Goal: Task Accomplishment & Management: Manage account settings

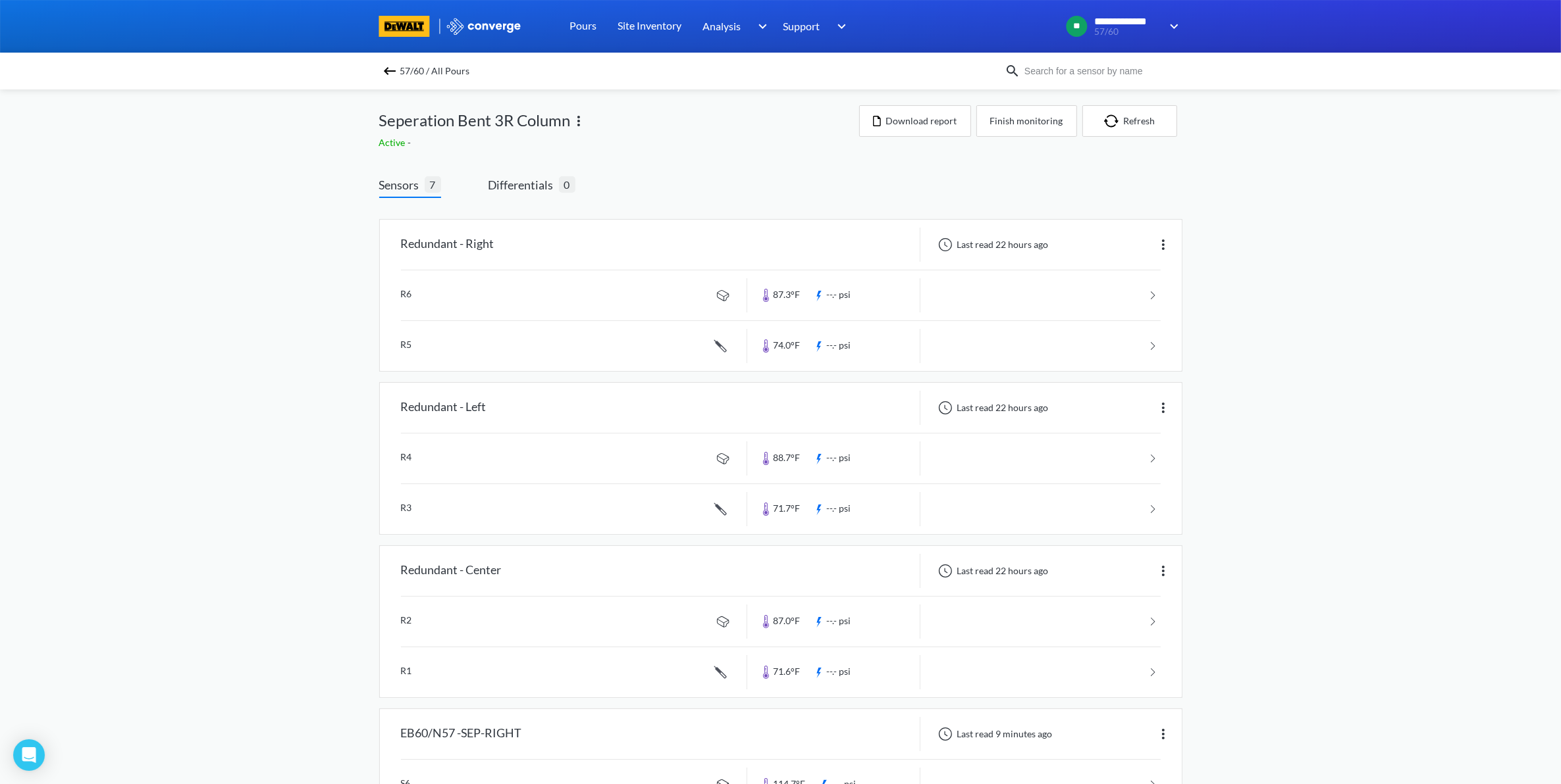
click at [721, 144] on div "57/60 / All Pours Seperation Bent 3R Column Active - Download report Finish mon…" at bounding box center [781, 733] width 803 height 1288
click at [394, 74] on img at bounding box center [389, 71] width 16 height 16
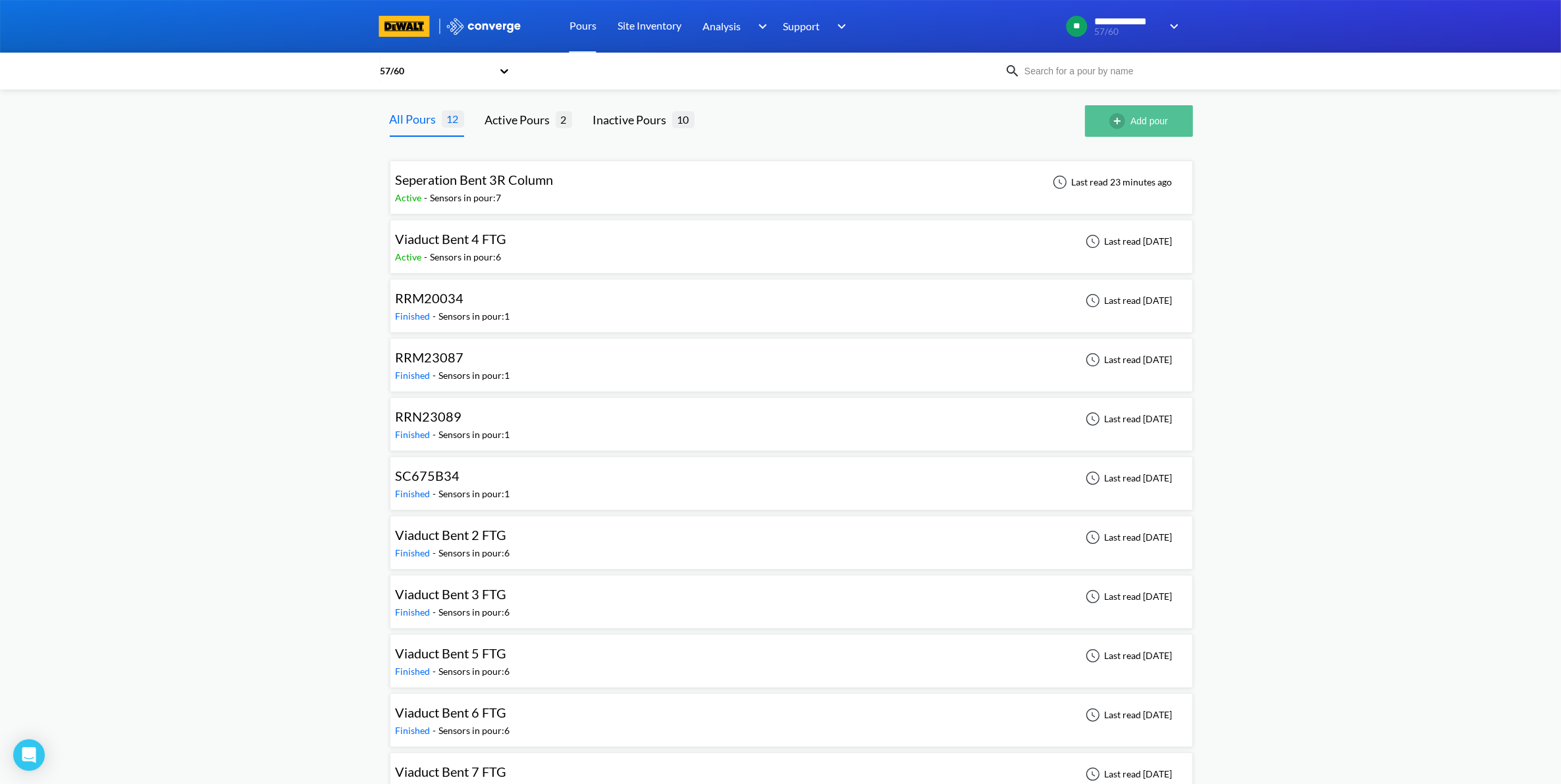
click at [1111, 132] on button "Add pour" at bounding box center [1139, 121] width 108 height 31
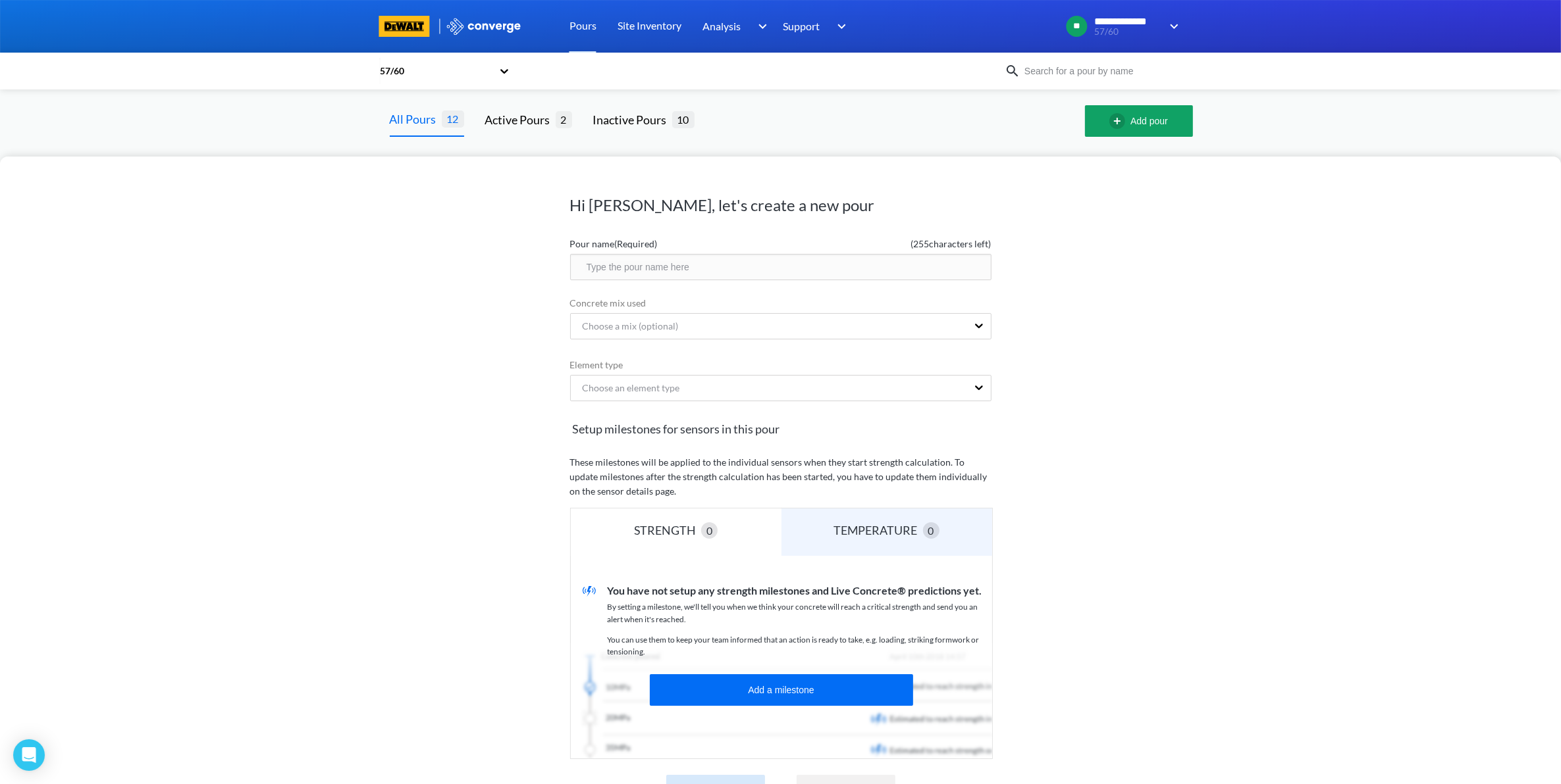
click at [709, 272] on input "text" at bounding box center [780, 267] width 422 height 26
click at [718, 385] on div "Choose an element type" at bounding box center [769, 388] width 397 height 25
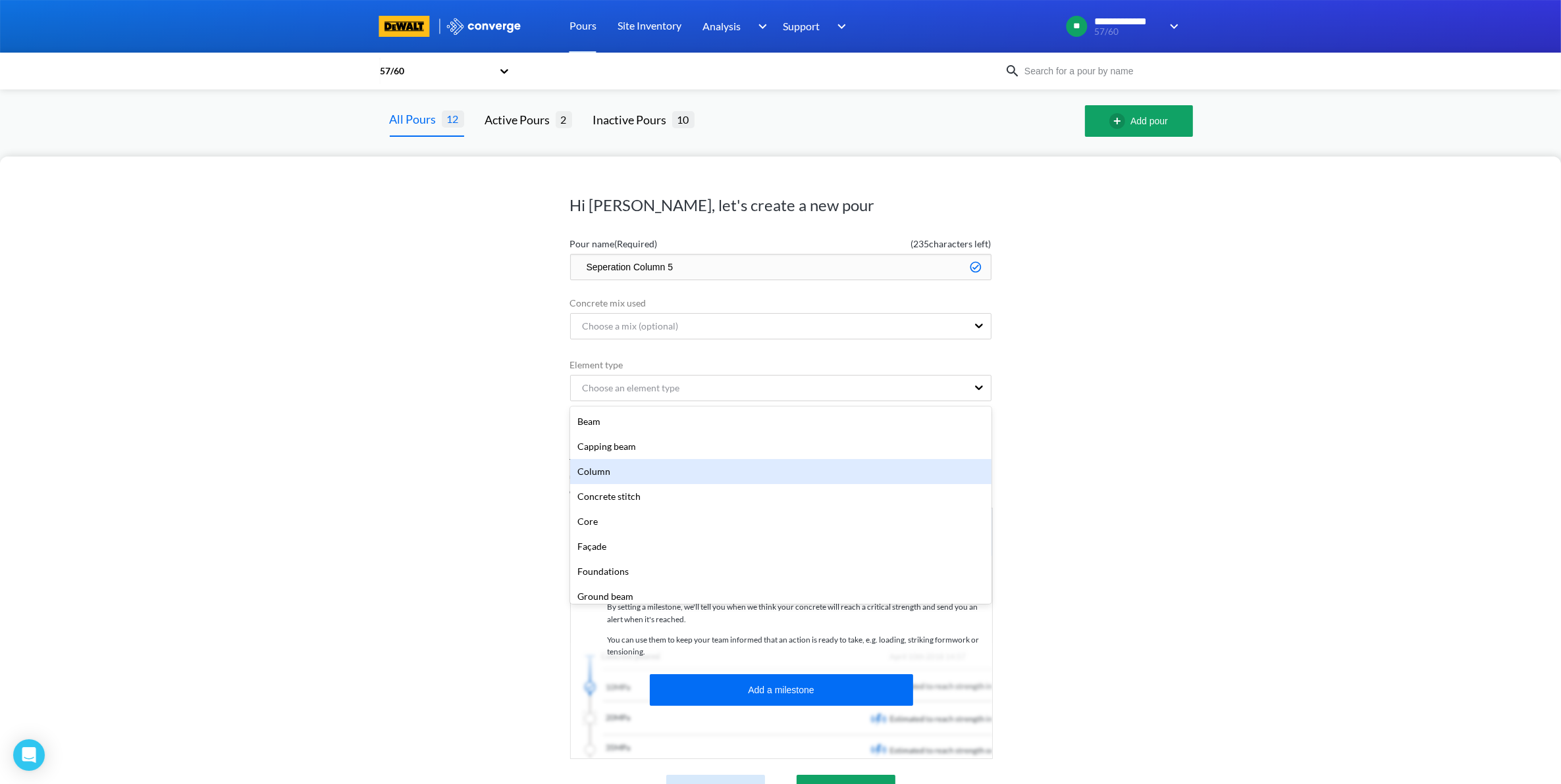
click at [696, 471] on div "Column" at bounding box center [780, 471] width 422 height 25
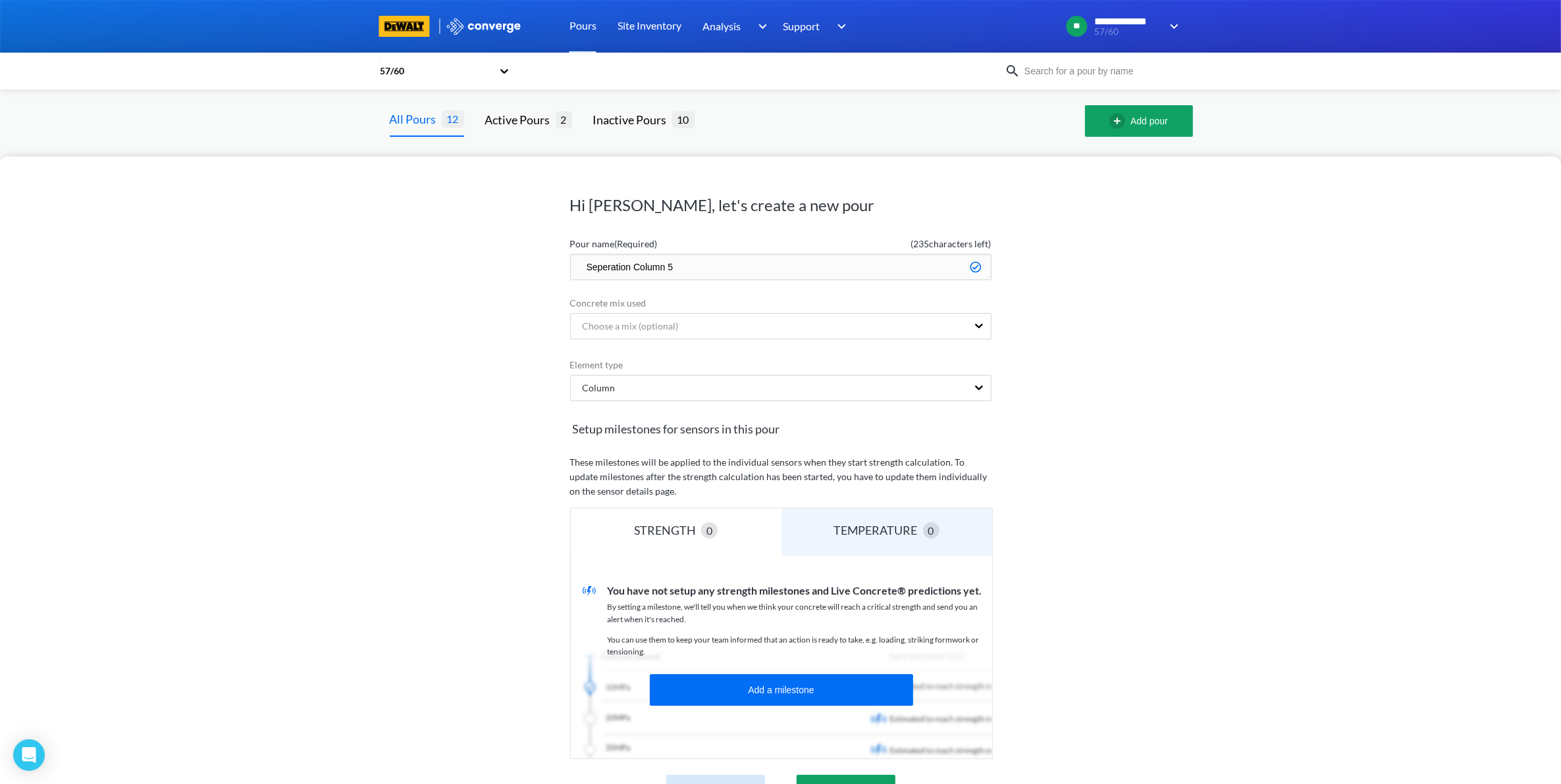
click at [671, 255] on input "Seperation Column 5" at bounding box center [780, 267] width 422 height 26
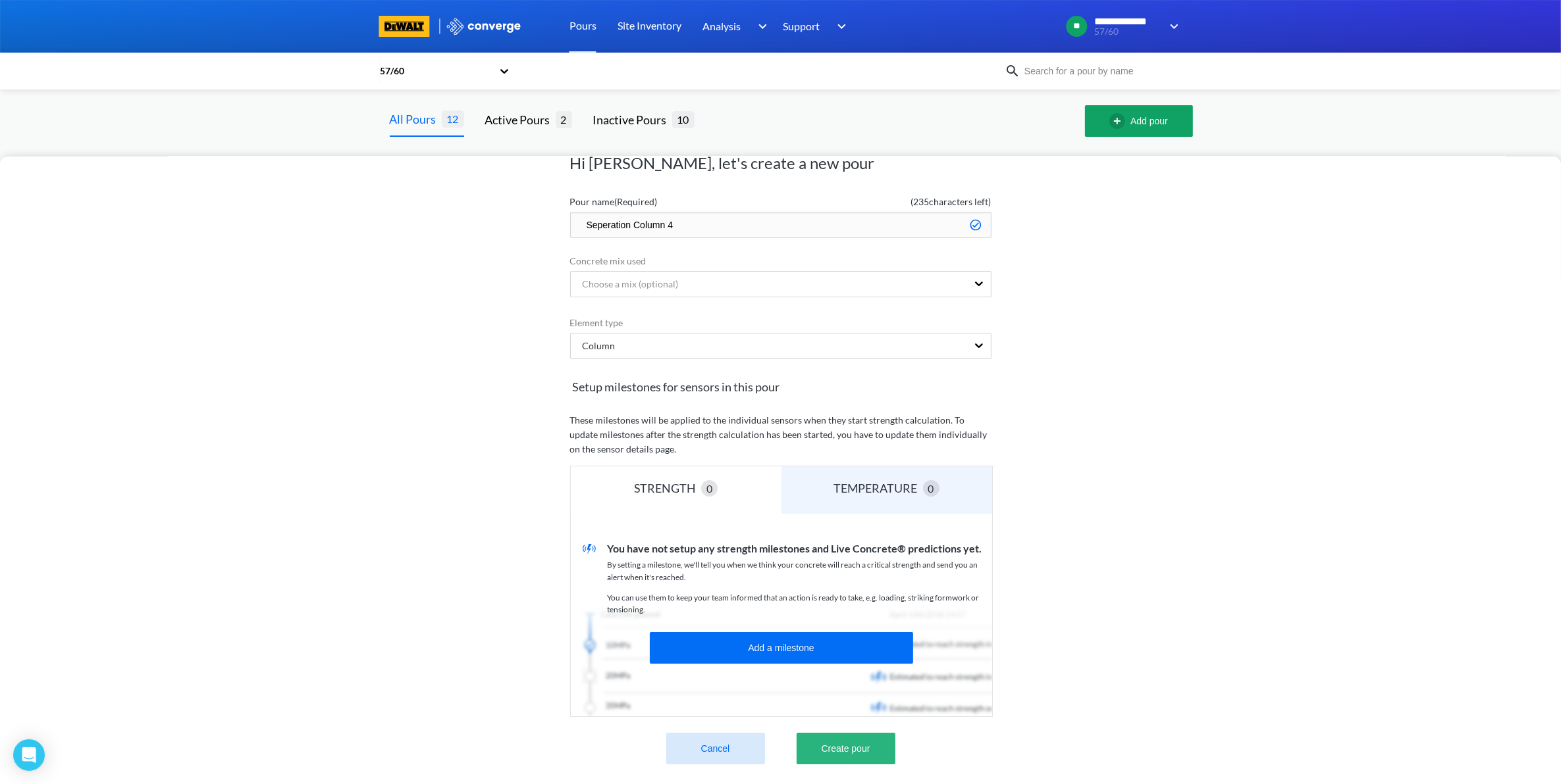
type input "Seperation Column 4"
click at [852, 733] on button "Create pour" at bounding box center [846, 749] width 99 height 31
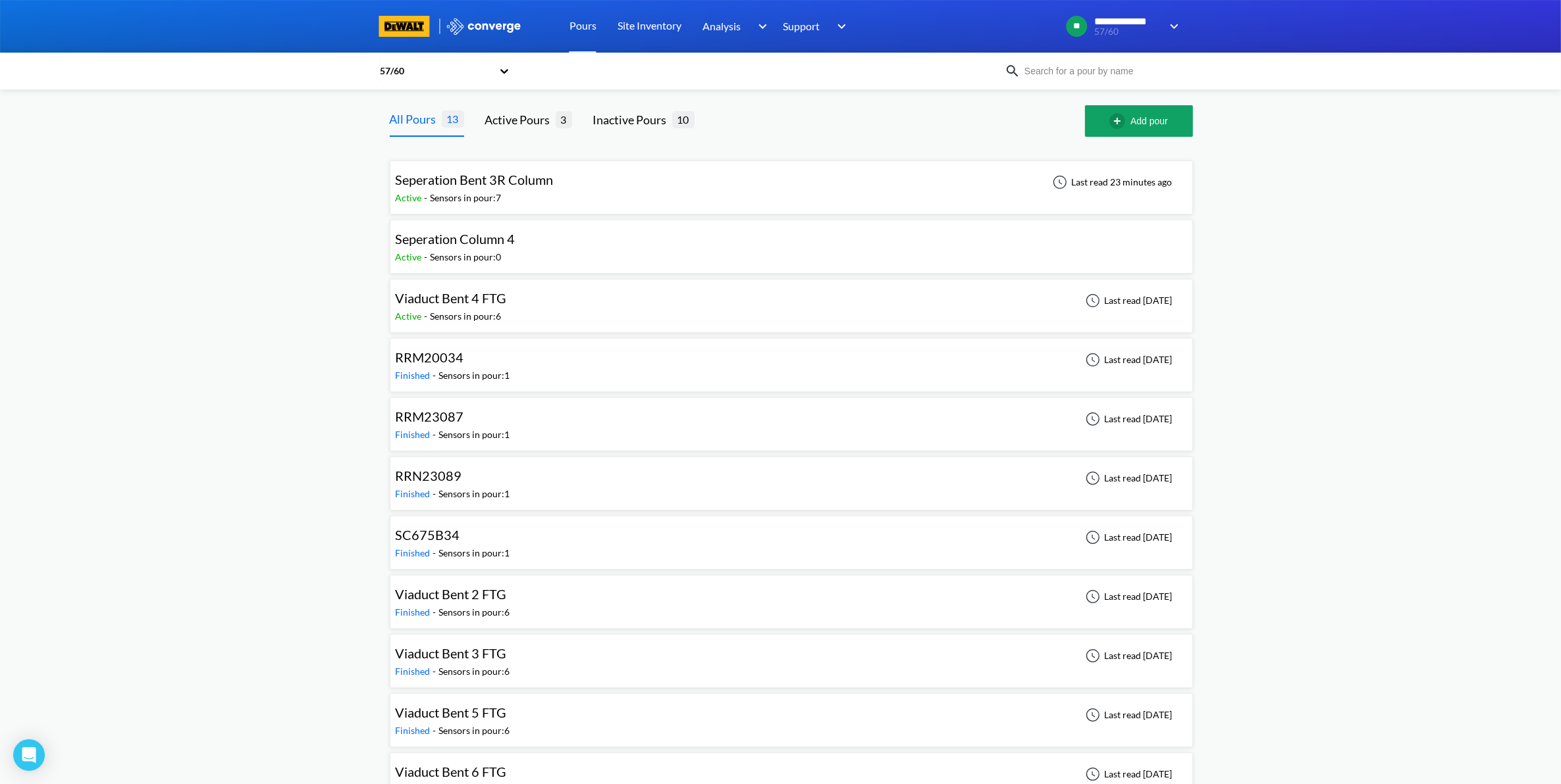
click at [563, 245] on div "Seperation Column 4 Active - Sensors in pour: 0" at bounding box center [792, 246] width 792 height 42
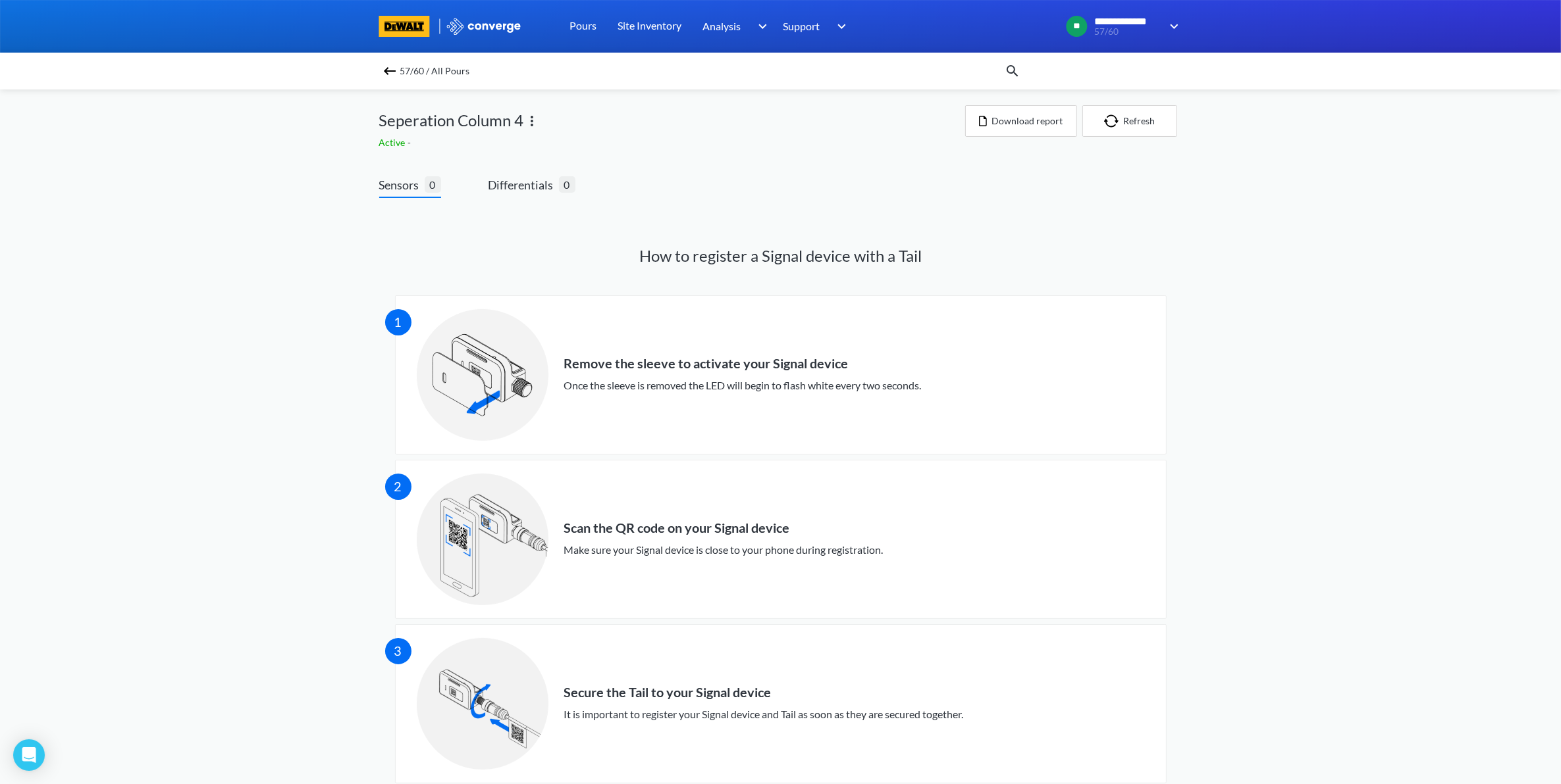
click at [392, 67] on img at bounding box center [389, 71] width 16 height 16
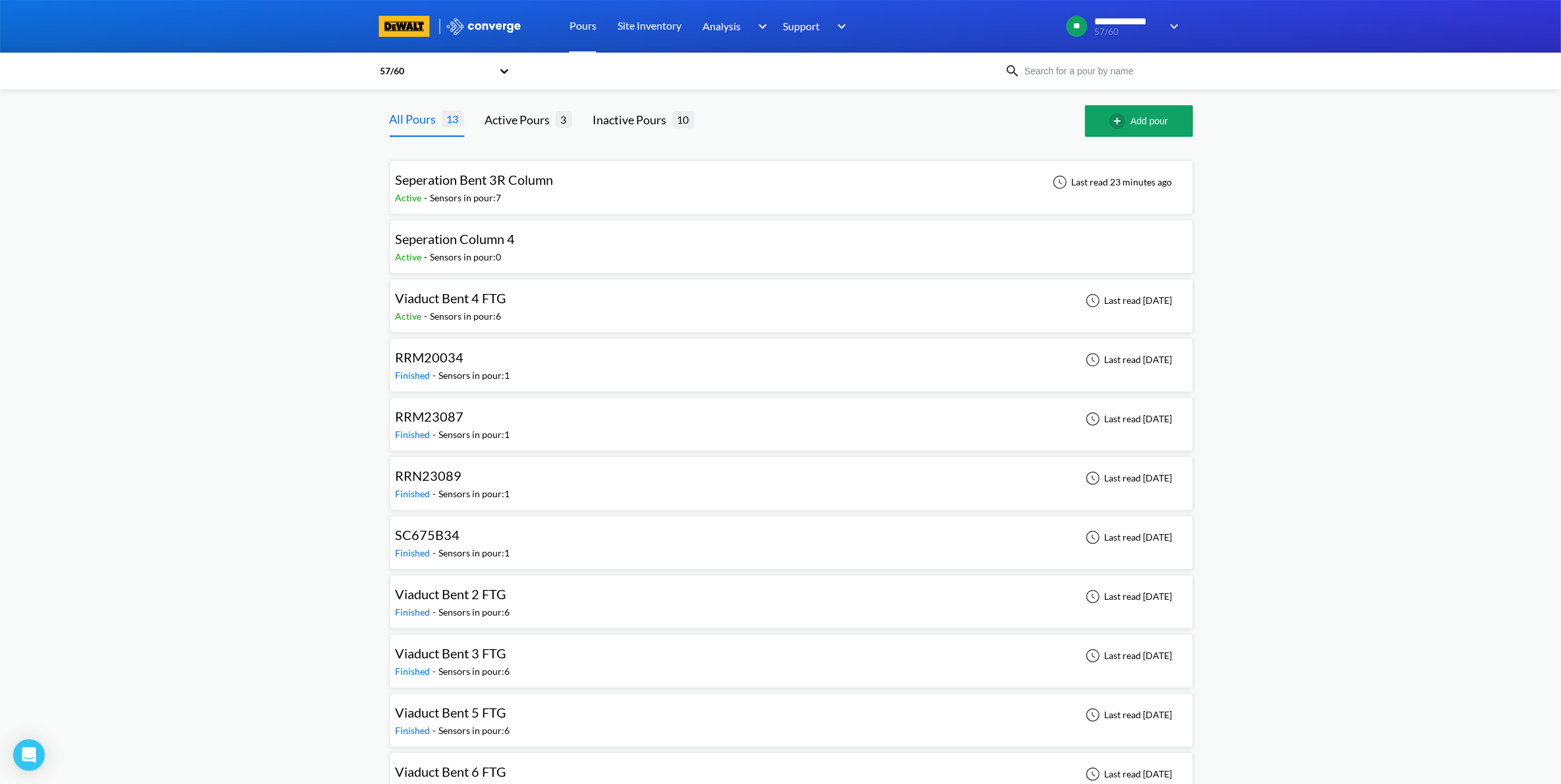
click at [465, 249] on div "Seperation Column 4" at bounding box center [455, 239] width 120 height 21
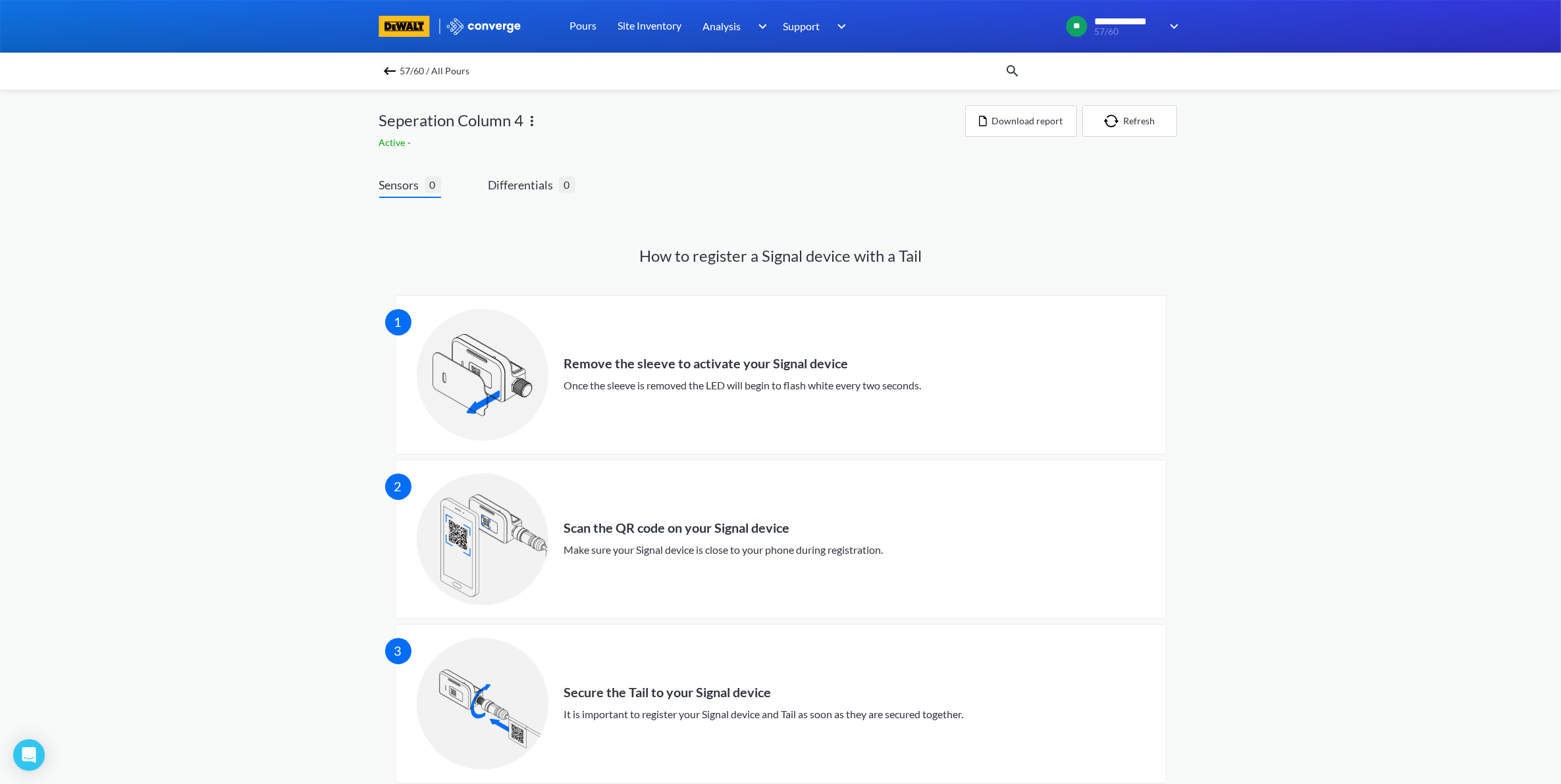
click at [532, 119] on img at bounding box center [532, 121] width 16 height 16
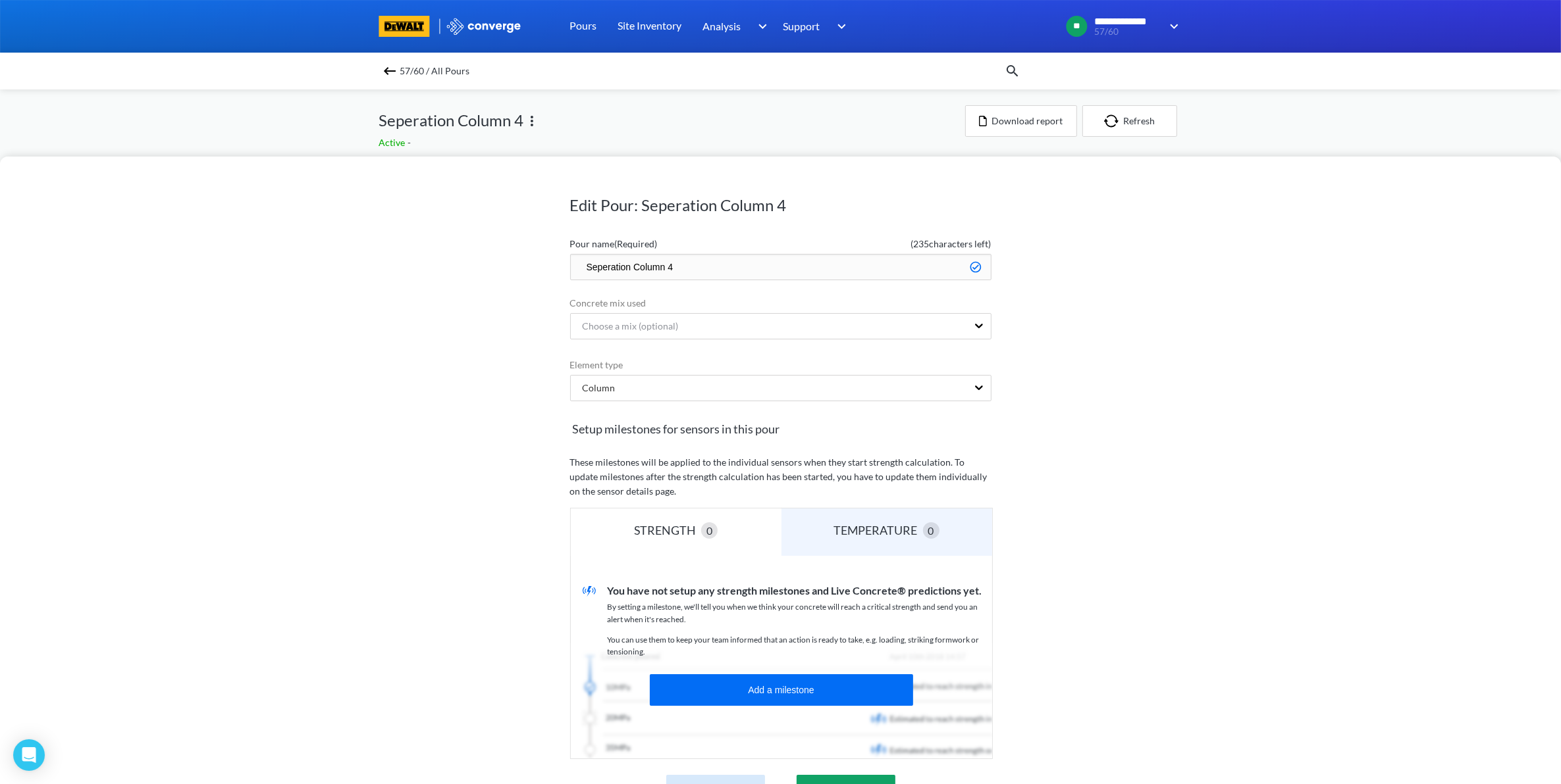
drag, startPoint x: 685, startPoint y: 266, endPoint x: 632, endPoint y: 268, distance: 53.0
click at [632, 268] on input "Seperation Column 4" at bounding box center [780, 267] width 422 height 26
type input "Seperation Bent 4 Column"
click at [1497, 603] on div "Edit Pour: Seperation Column 4 Pour name (Required) ( 231 characters left) Sepe…" at bounding box center [780, 470] width 1561 height 627
click at [1021, 577] on div "Edit Pour: Seperation Column 4 Pour name (Required) ( 231 characters left) Sepe…" at bounding box center [780, 470] width 1561 height 627
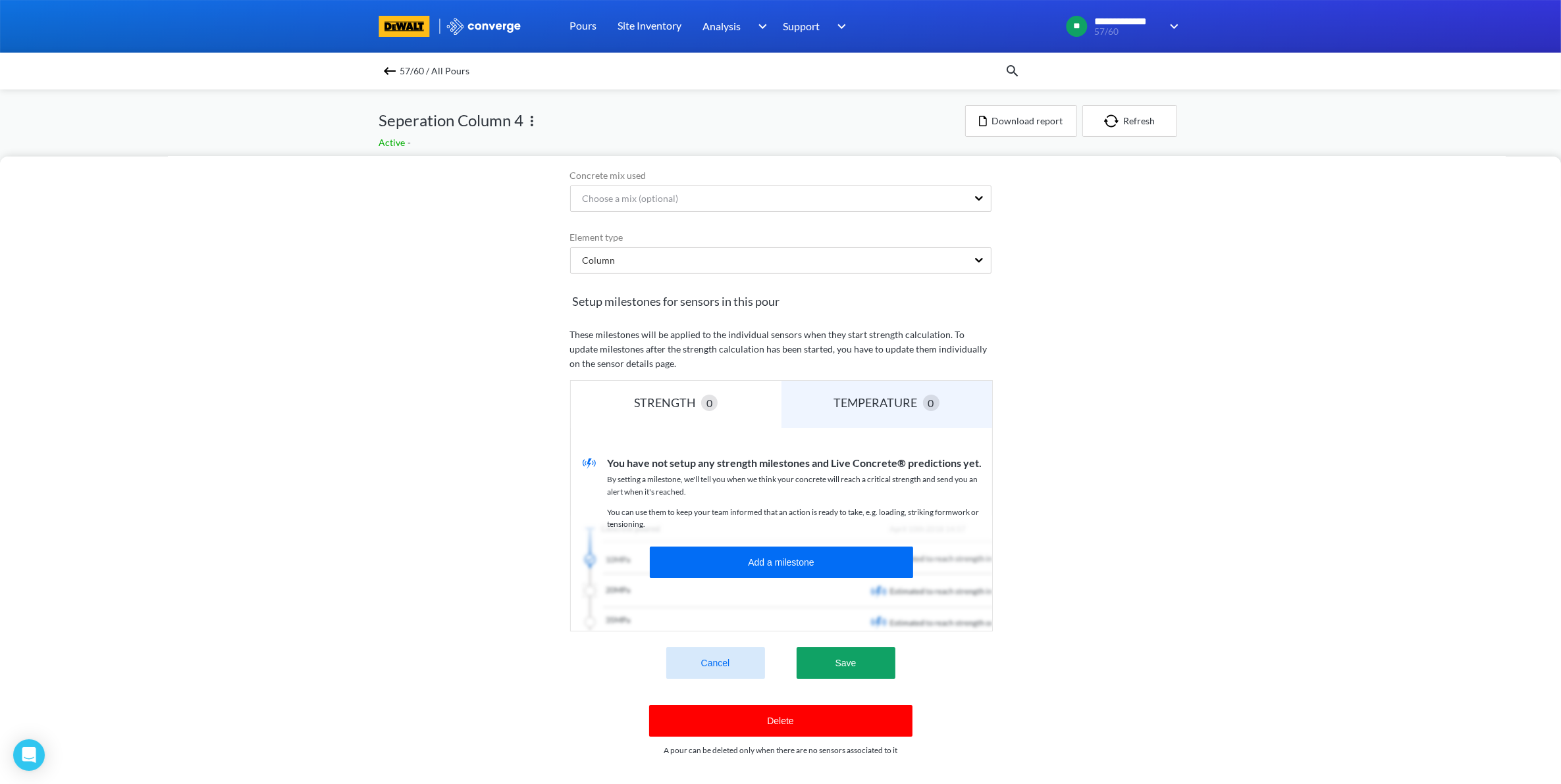
scroll to position [139, 0]
click at [854, 661] on button "Save" at bounding box center [846, 663] width 99 height 31
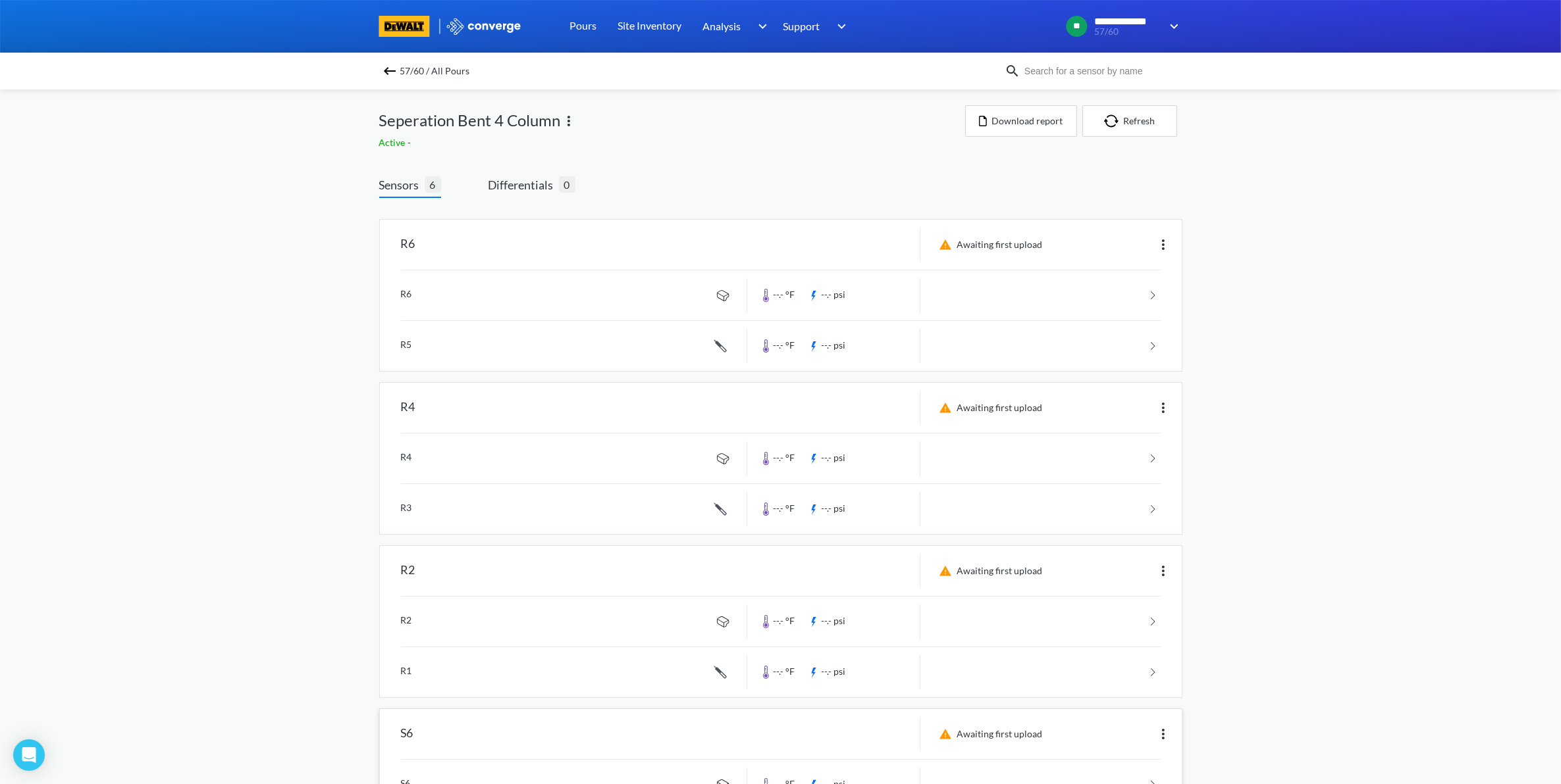
scroll to position [432, 0]
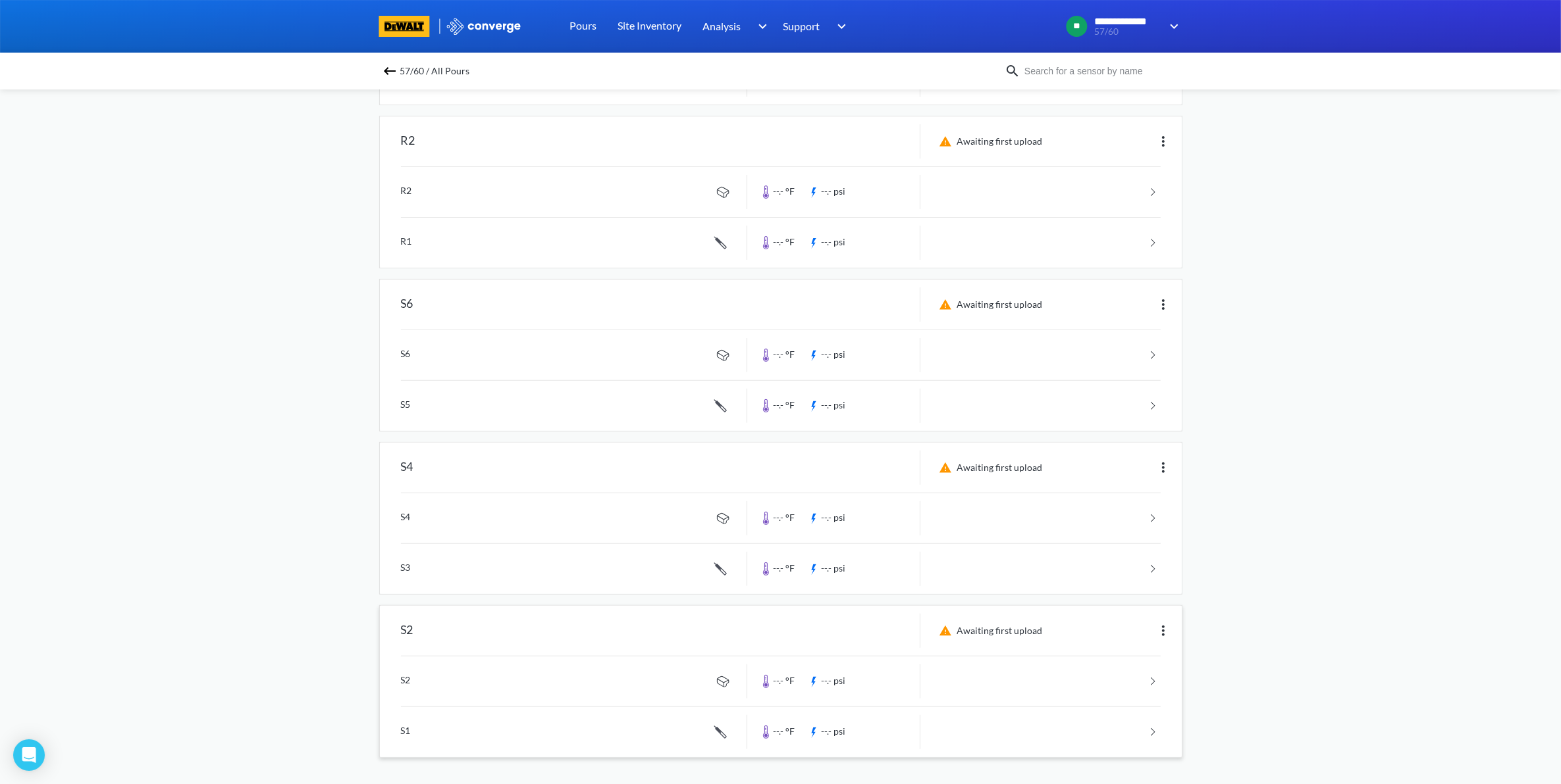
click at [1165, 630] on img at bounding box center [1163, 631] width 16 height 16
click at [1134, 622] on div "Edit" at bounding box center [1129, 631] width 84 height 25
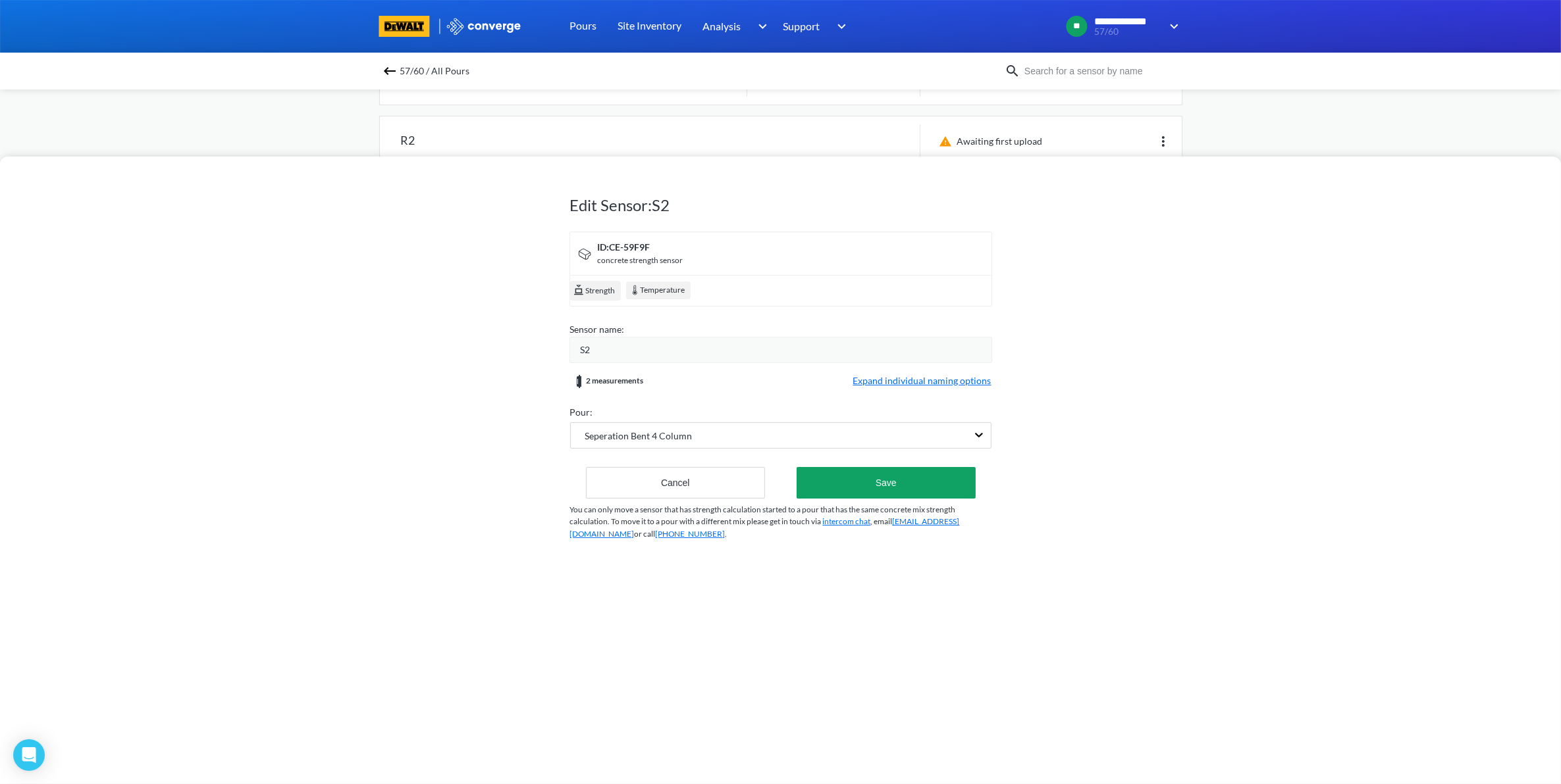
click at [616, 350] on div "S2" at bounding box center [786, 350] width 411 height 14
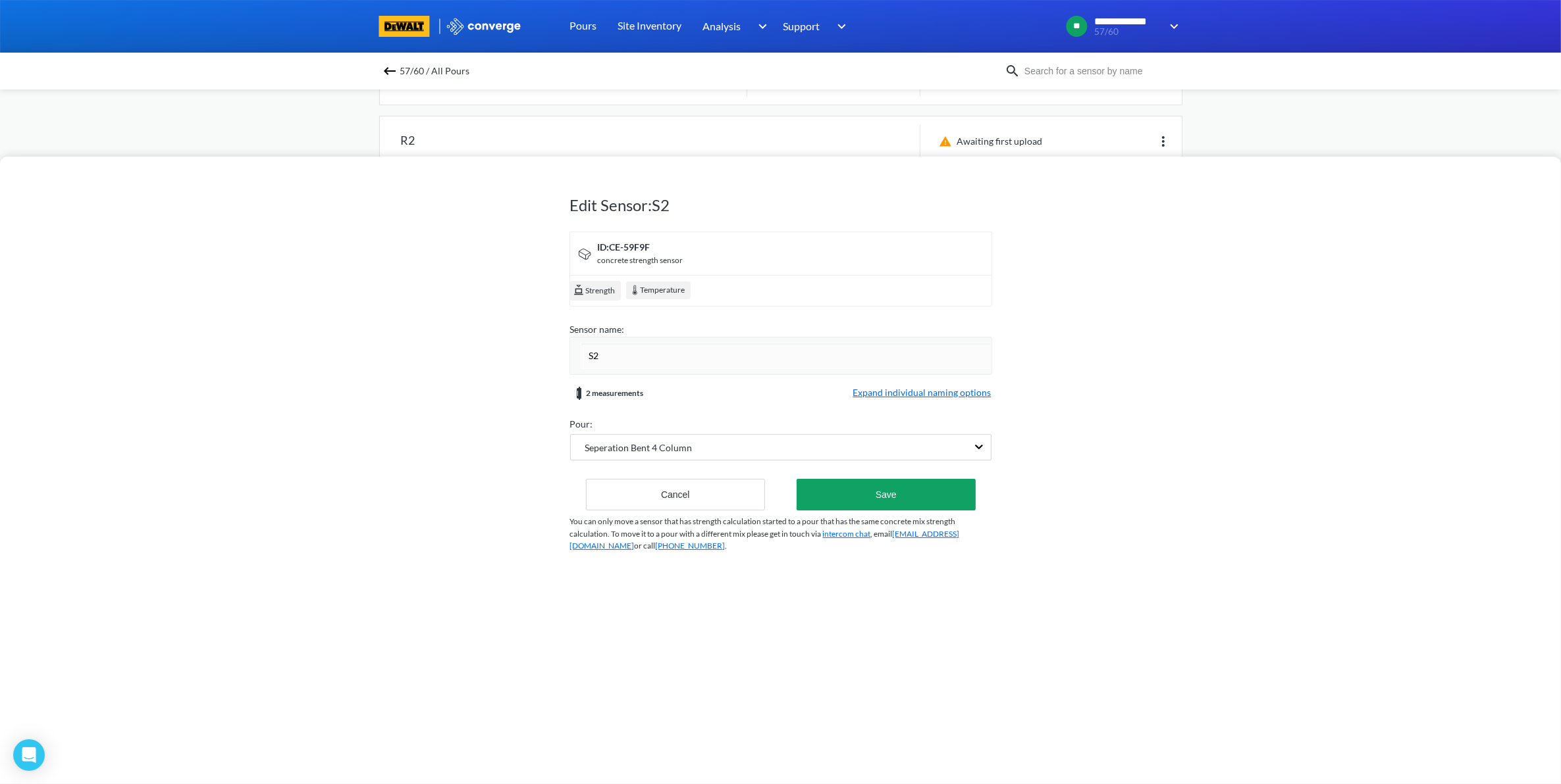
drag, startPoint x: 595, startPoint y: 358, endPoint x: 568, endPoint y: 358, distance: 27.0
click at [570, 358] on div "S2" at bounding box center [781, 356] width 422 height 38
type input "B"
type input "Bent 4 Column - Center"
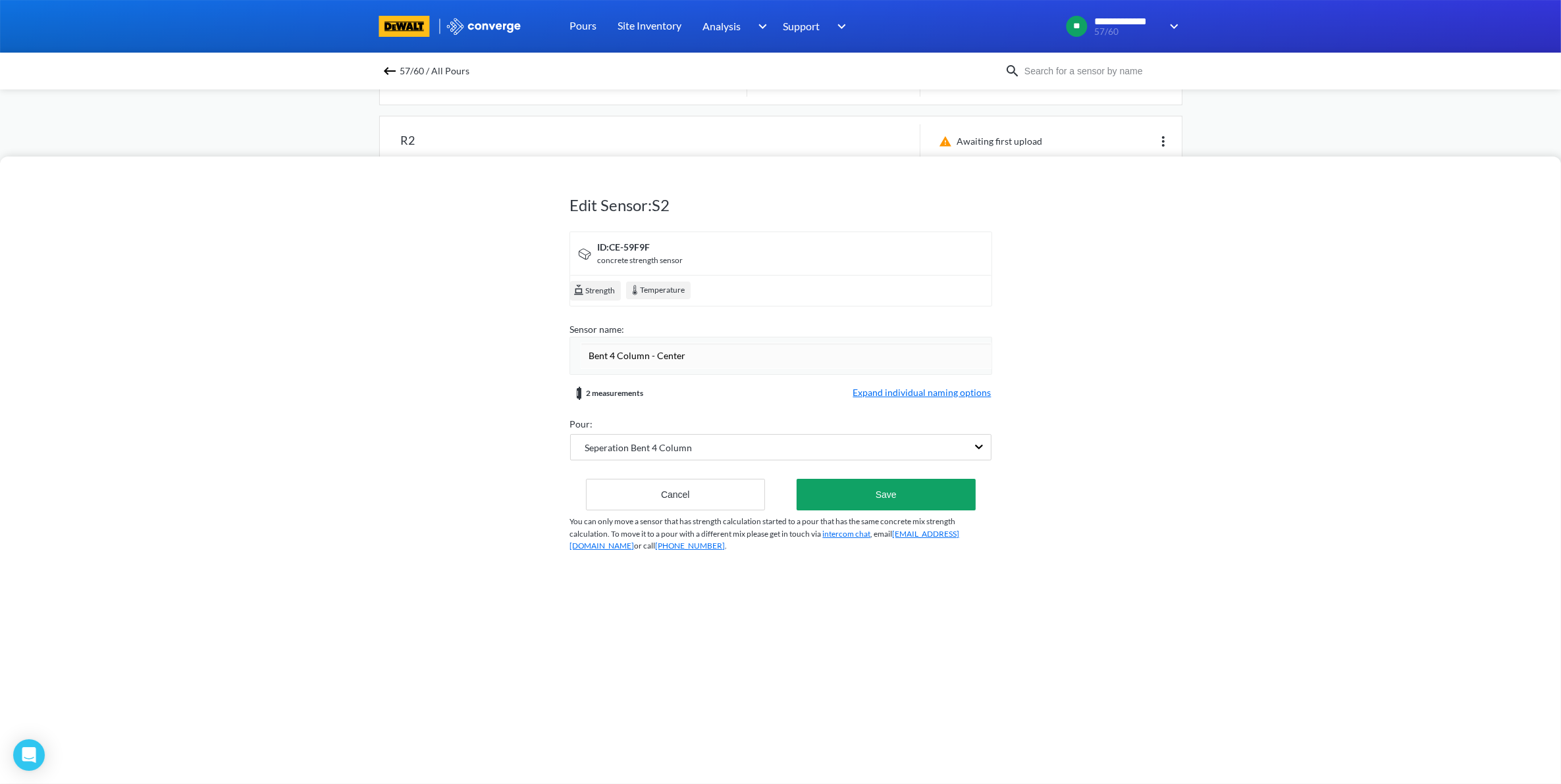
drag, startPoint x: 706, startPoint y: 363, endPoint x: 527, endPoint y: 383, distance: 180.1
click at [527, 383] on div "Edit Sensor: S2 ID: CE-59F9F concrete strength sensor Strength Temperature Sens…" at bounding box center [780, 470] width 1561 height 627
click at [885, 500] on div "Edit Sensor: S2 ID: CE-59F9F concrete strength sensor Strength Temperature Sens…" at bounding box center [780, 370] width 422 height 421
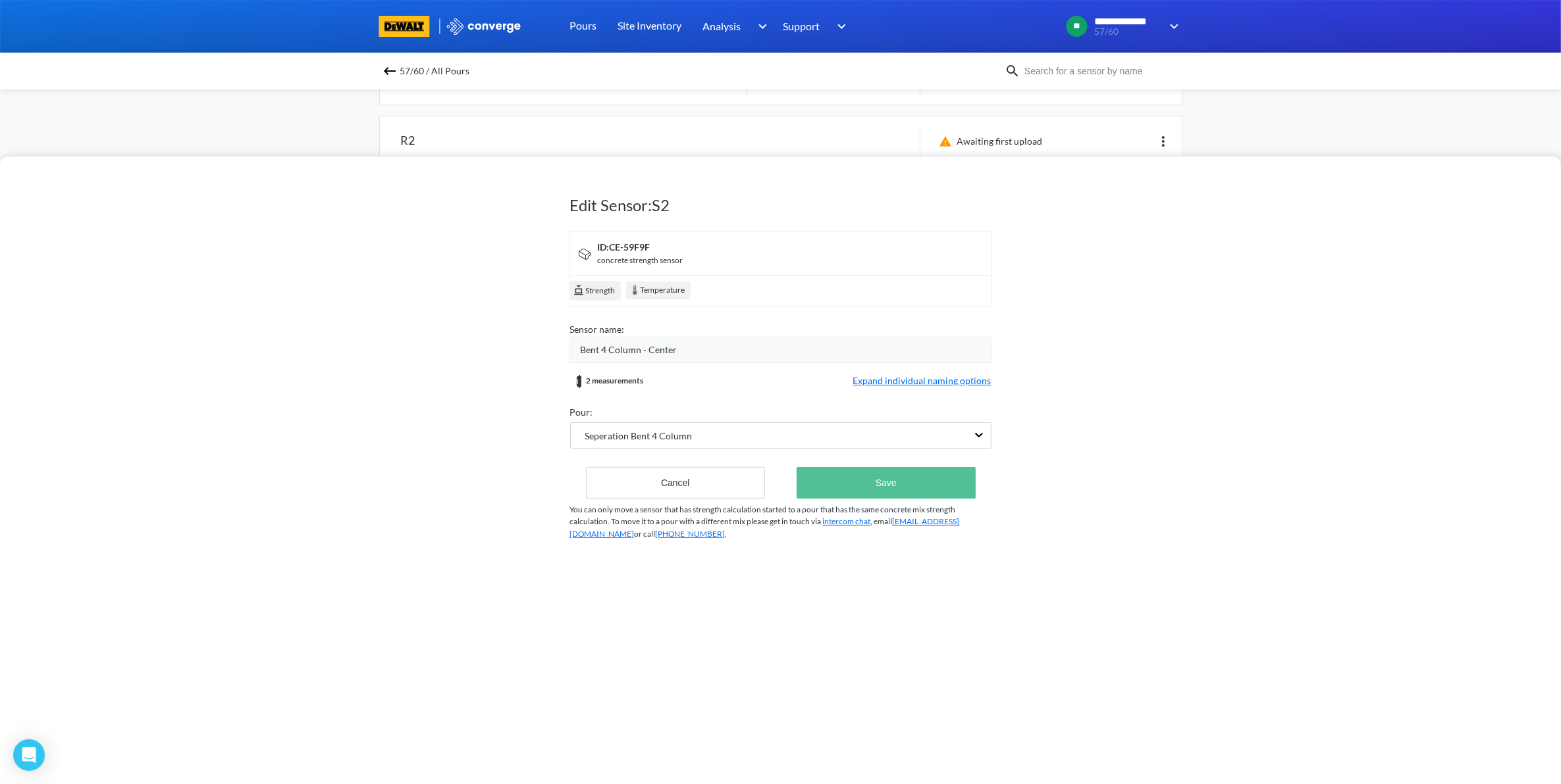
click at [895, 494] on button "Save" at bounding box center [885, 483] width 178 height 31
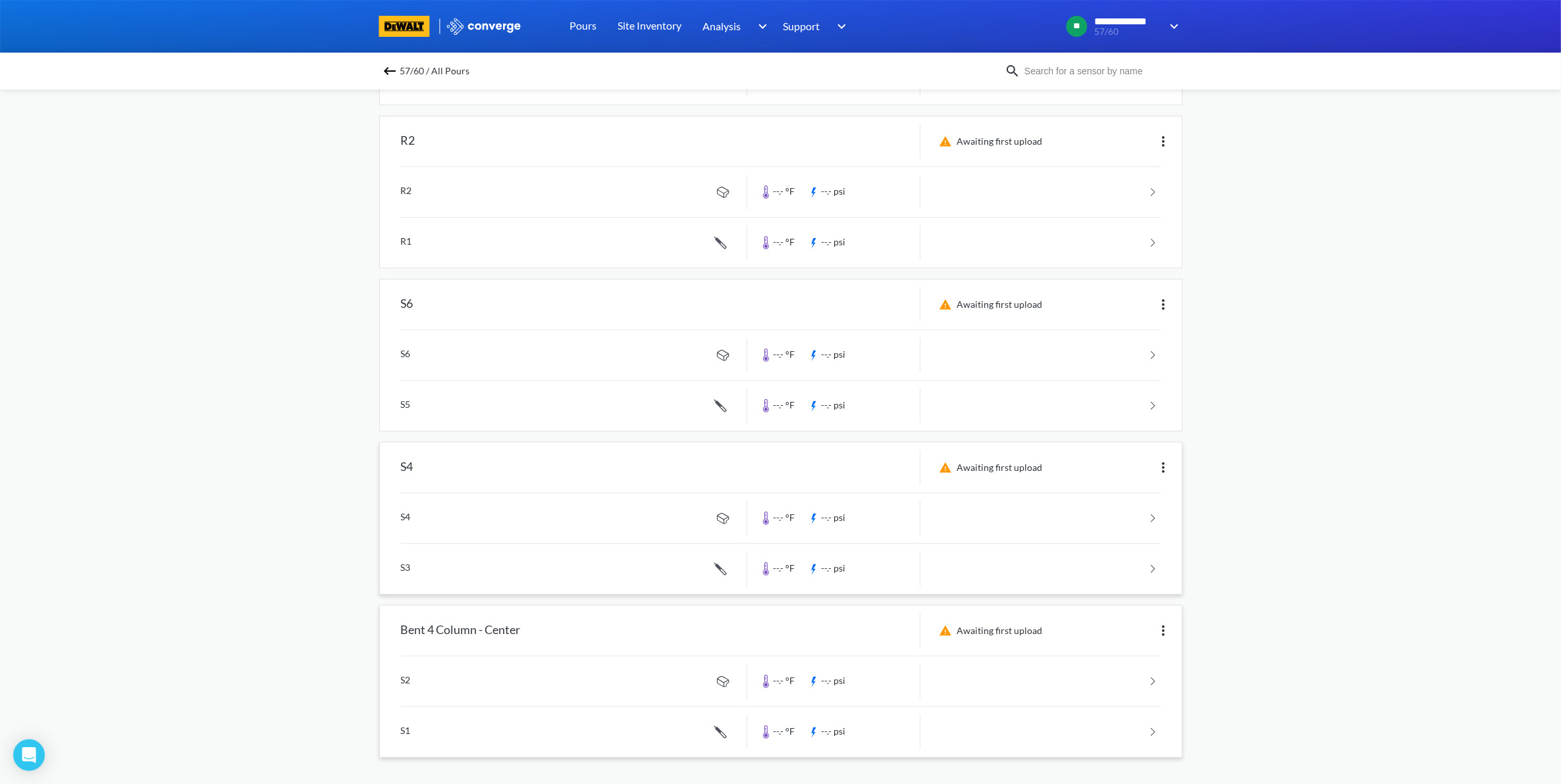
click at [1162, 469] on img at bounding box center [1163, 468] width 16 height 16
click at [1134, 464] on div "Edit" at bounding box center [1129, 467] width 84 height 25
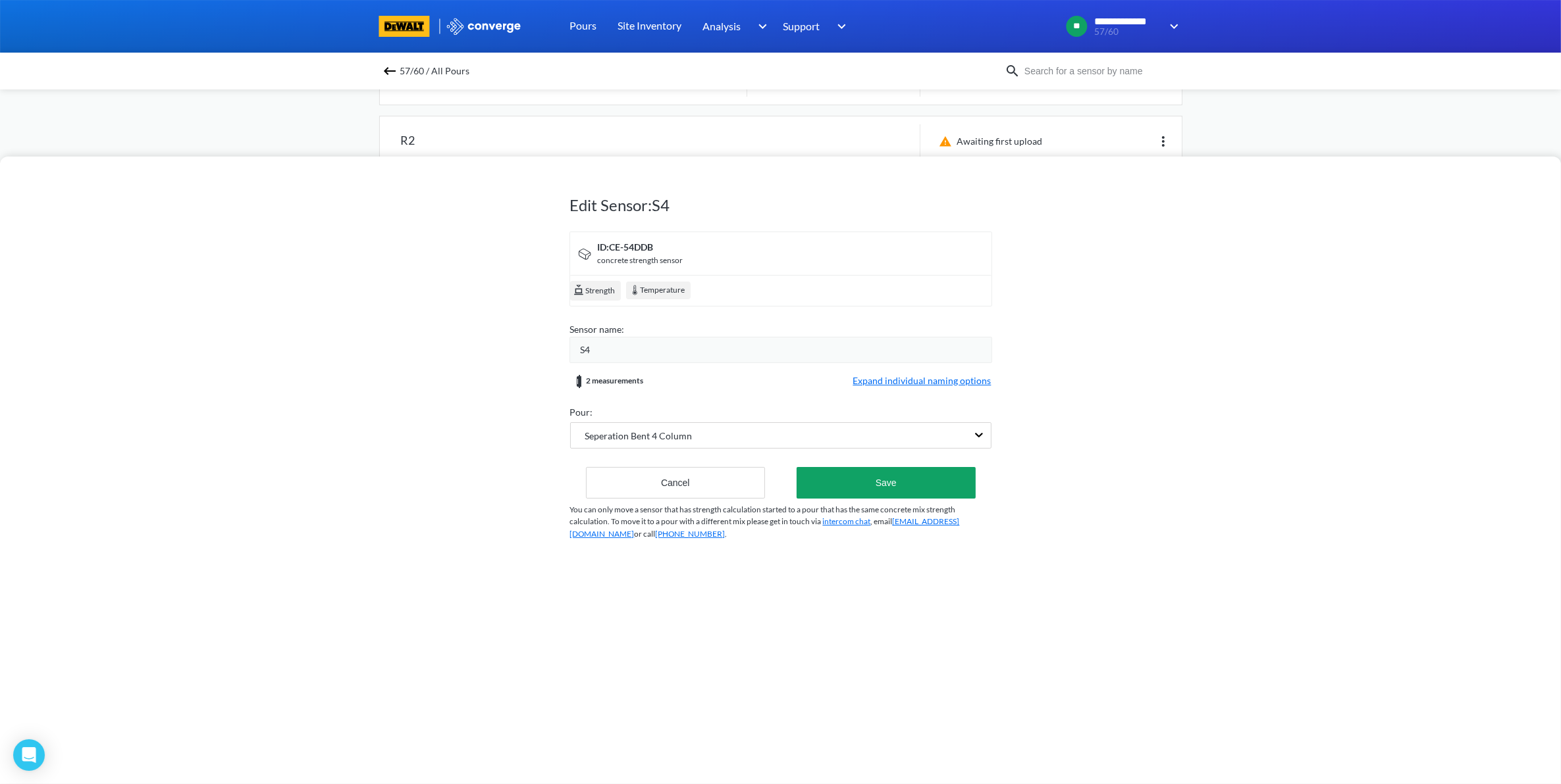
click at [626, 343] on div "S4" at bounding box center [786, 350] width 411 height 14
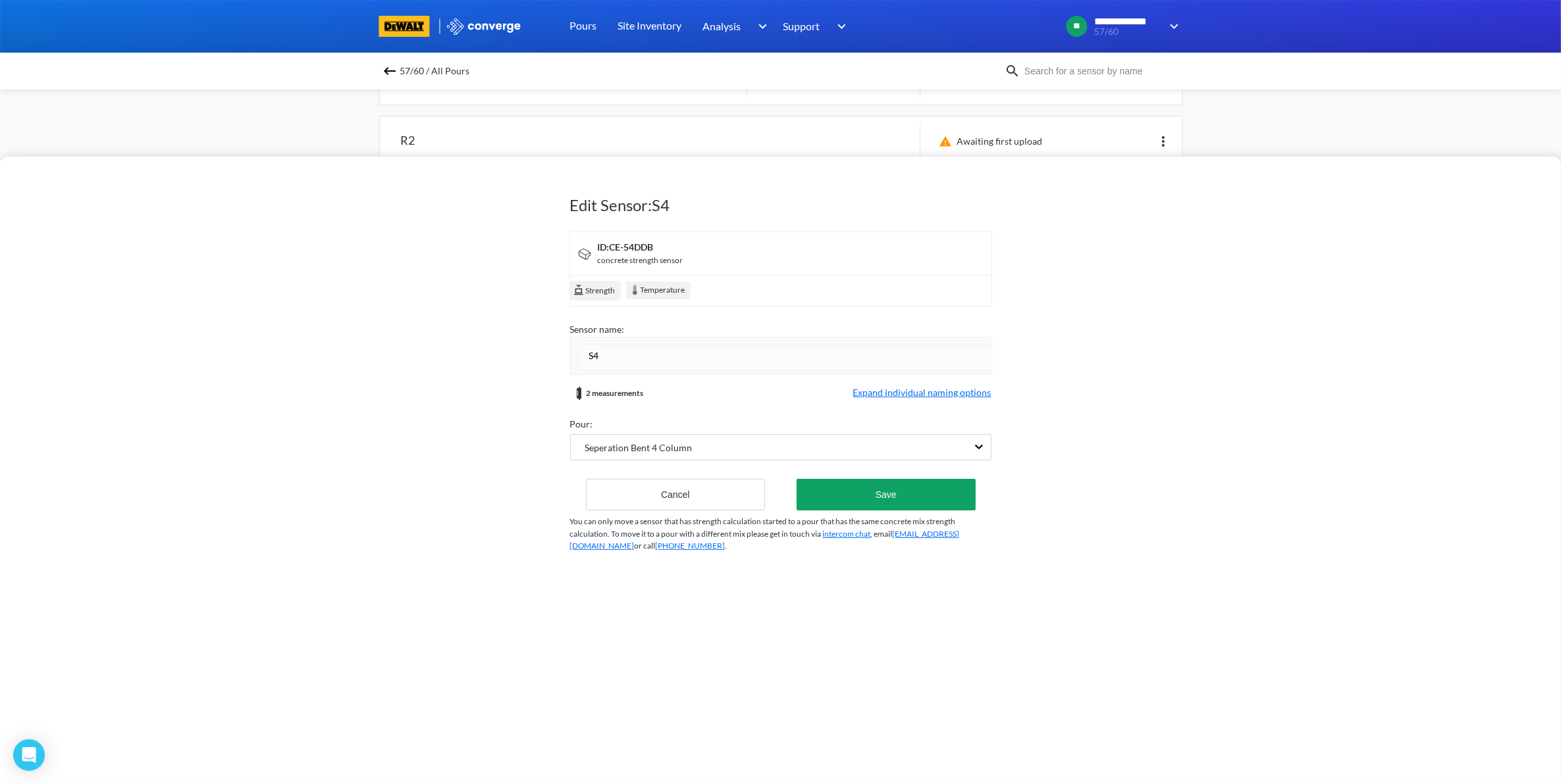
drag, startPoint x: 626, startPoint y: 353, endPoint x: 512, endPoint y: 366, distance: 114.7
click at [512, 366] on div "Edit Sensor: S4 ID: CE-54DDB concrete strength sensor Strength Temperature Sens…" at bounding box center [780, 470] width 1561 height 627
type input "Bent 4 Column - Left"
click at [867, 500] on div "Edit Sensor: S4 ID: CE-54DDB concrete strength sensor Strength Temperature Sens…" at bounding box center [780, 370] width 422 height 421
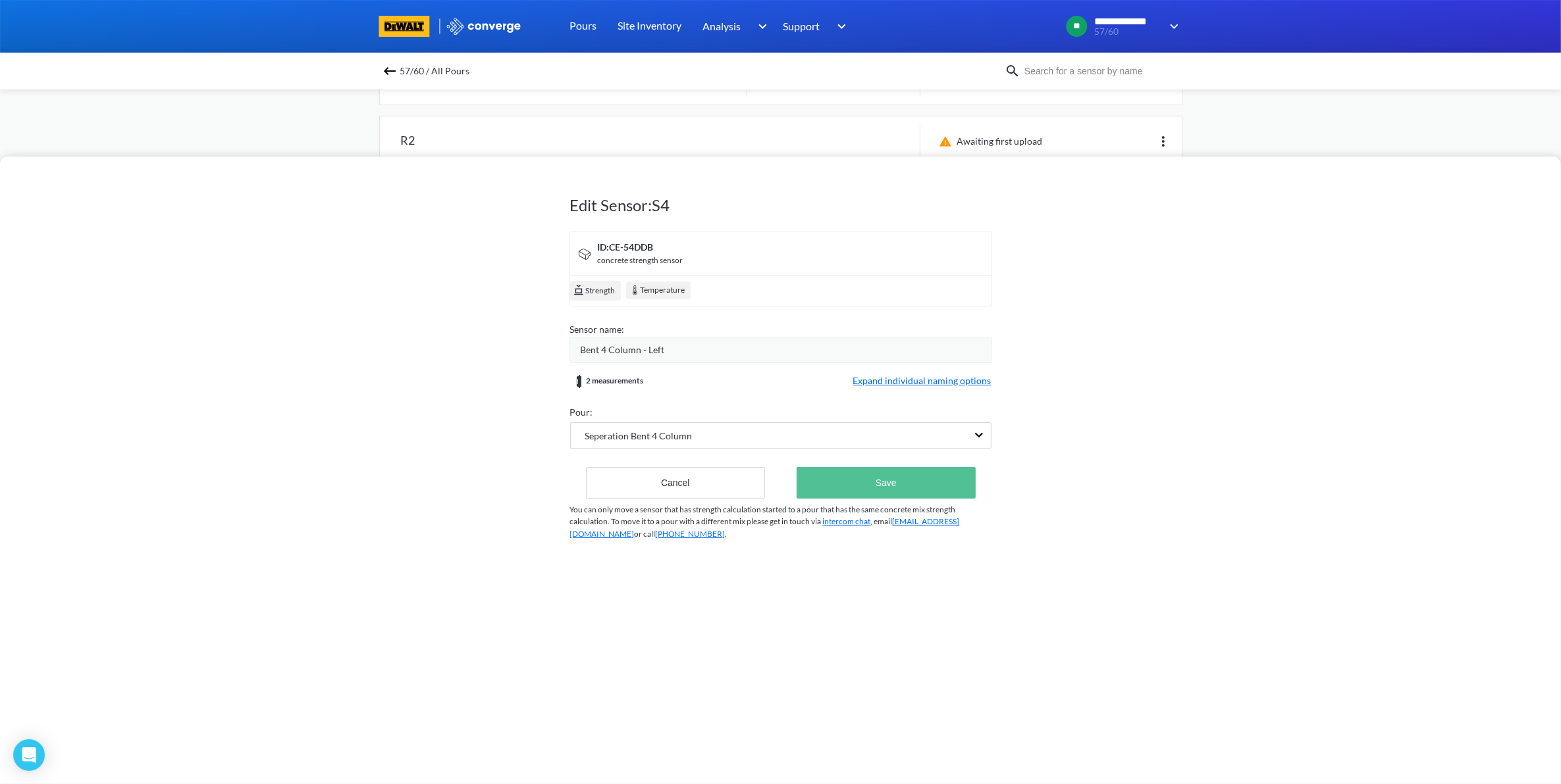
click at [882, 485] on button "Save" at bounding box center [885, 483] width 178 height 31
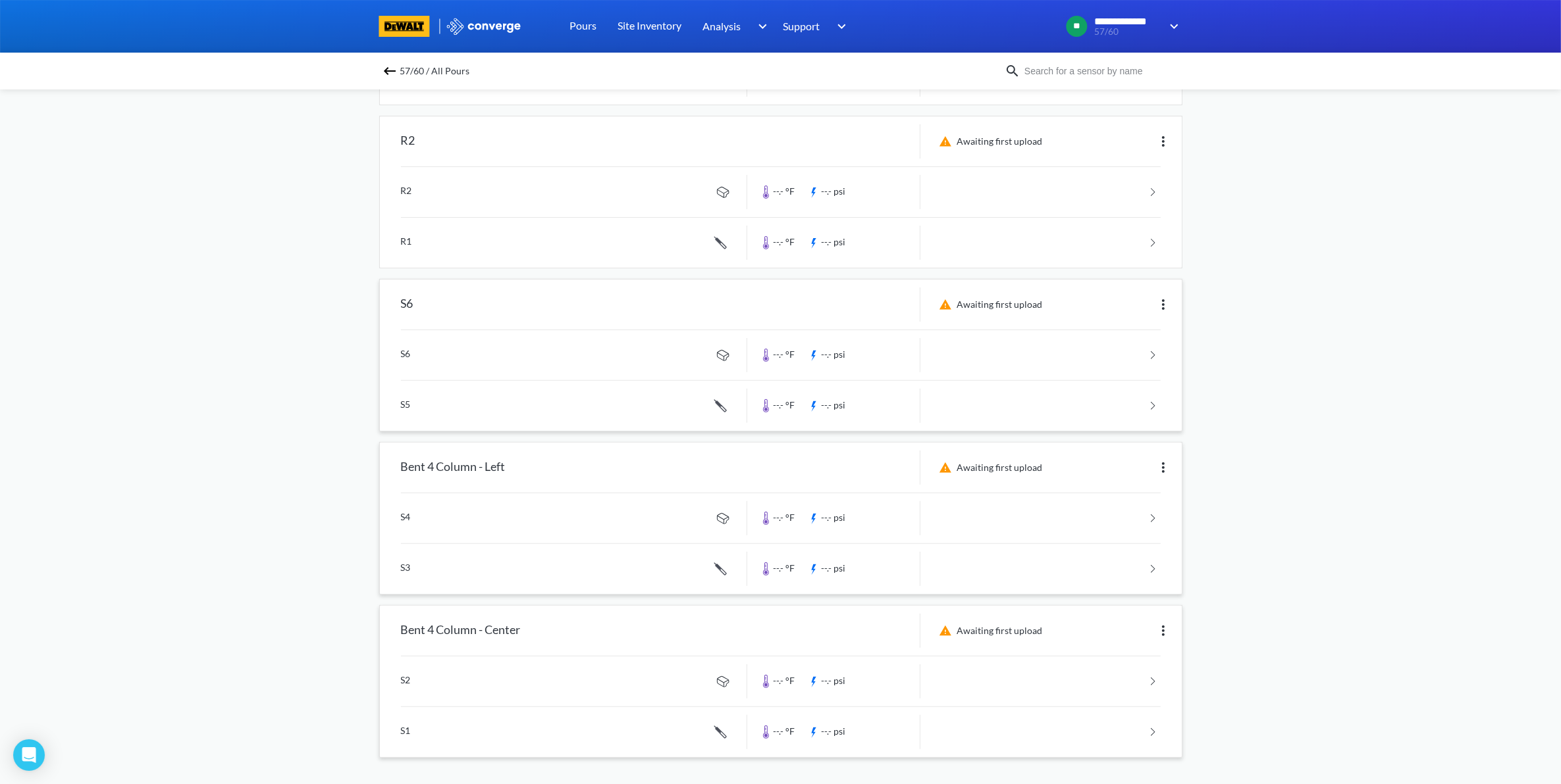
click at [1161, 300] on img at bounding box center [1163, 305] width 16 height 16
click at [1116, 309] on div "Edit" at bounding box center [1129, 304] width 84 height 25
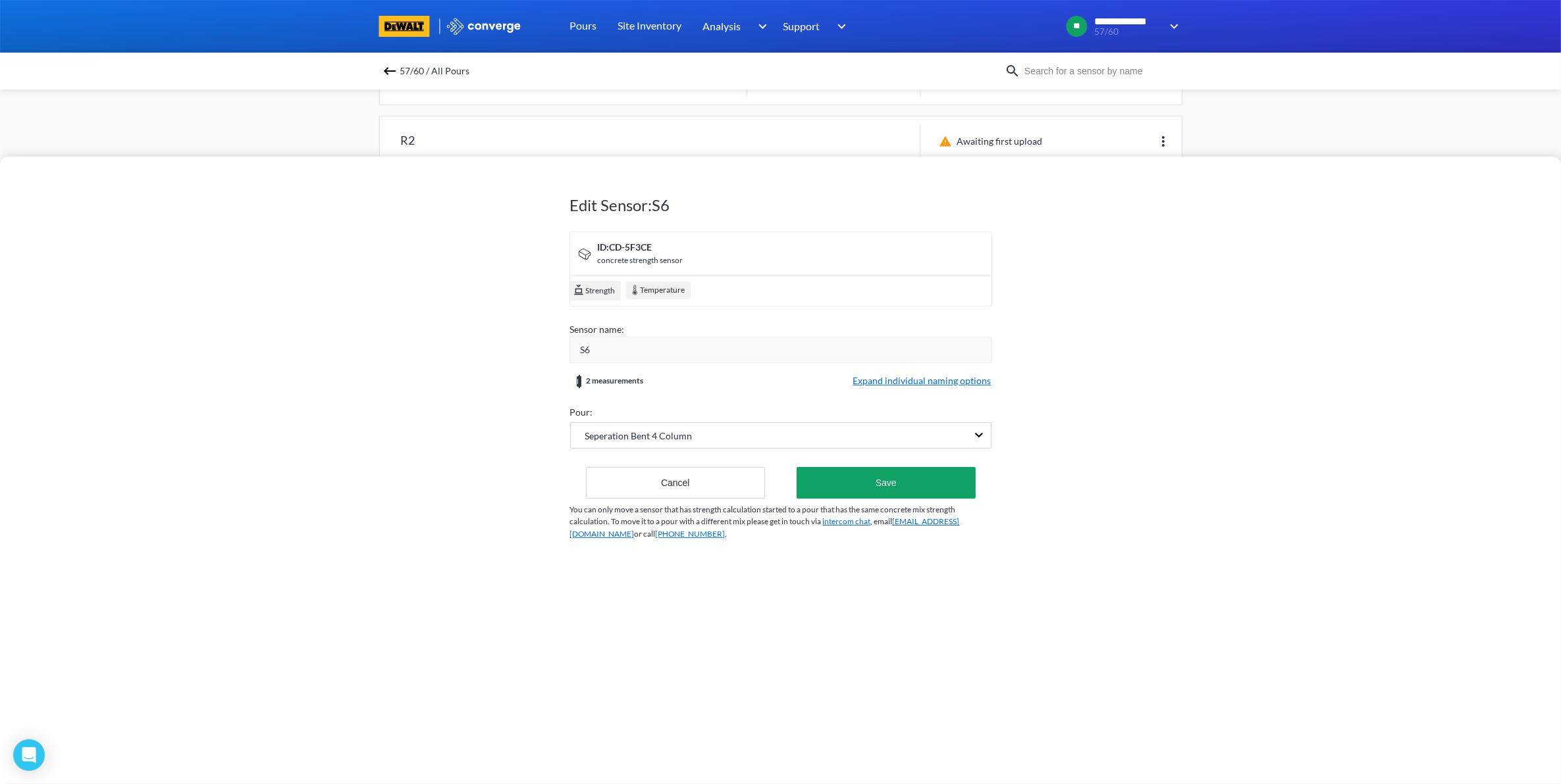
click at [611, 347] on div "S6" at bounding box center [786, 350] width 411 height 14
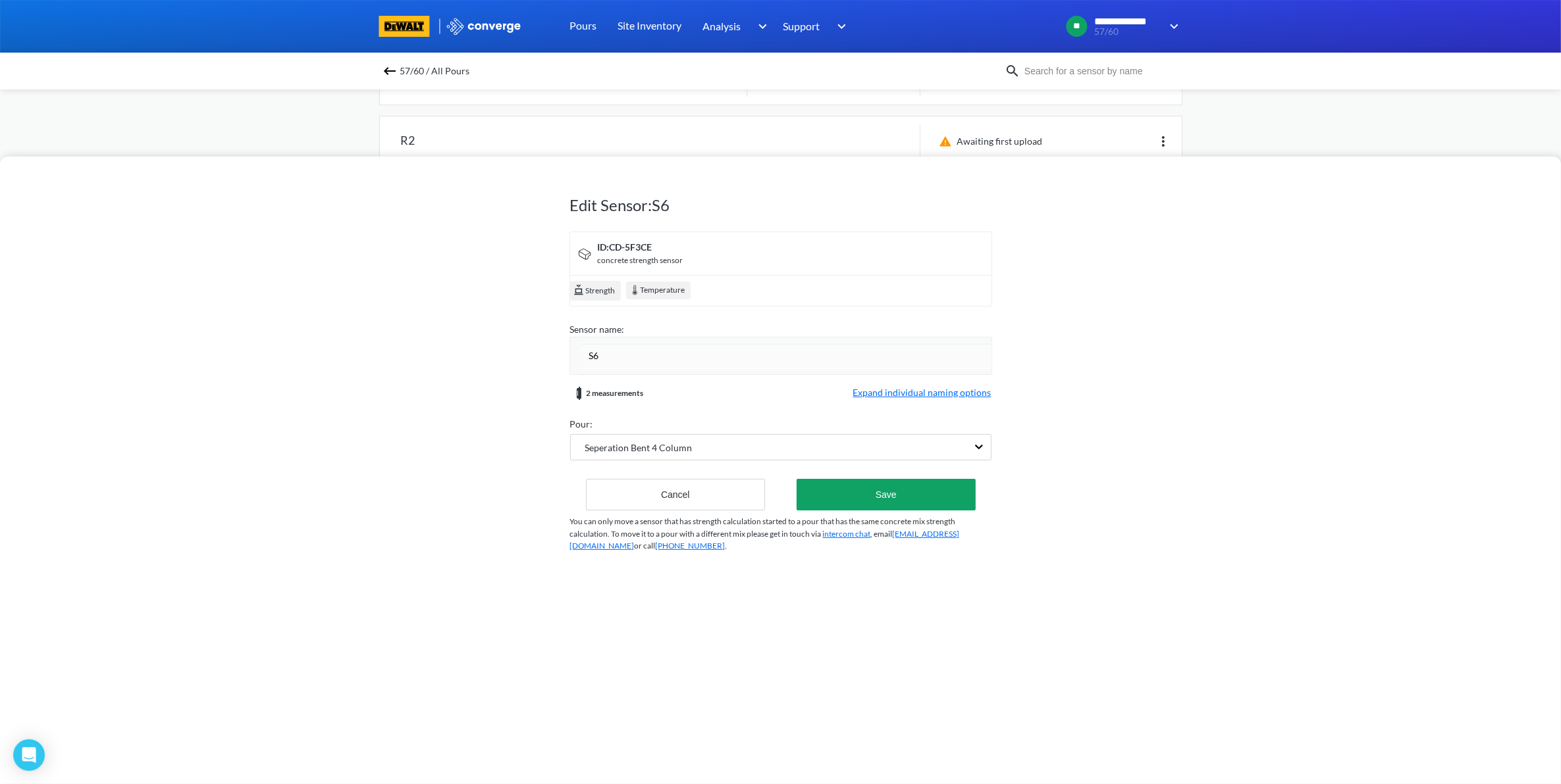
drag, startPoint x: 609, startPoint y: 365, endPoint x: 545, endPoint y: 358, distance: 64.4
click at [545, 358] on div "Edit Sensor: S6 ID: CD-5F3CE concrete strength sensor Strength Temperature Sens…" at bounding box center [780, 470] width 1561 height 627
type input "Bent 4 Column - Right"
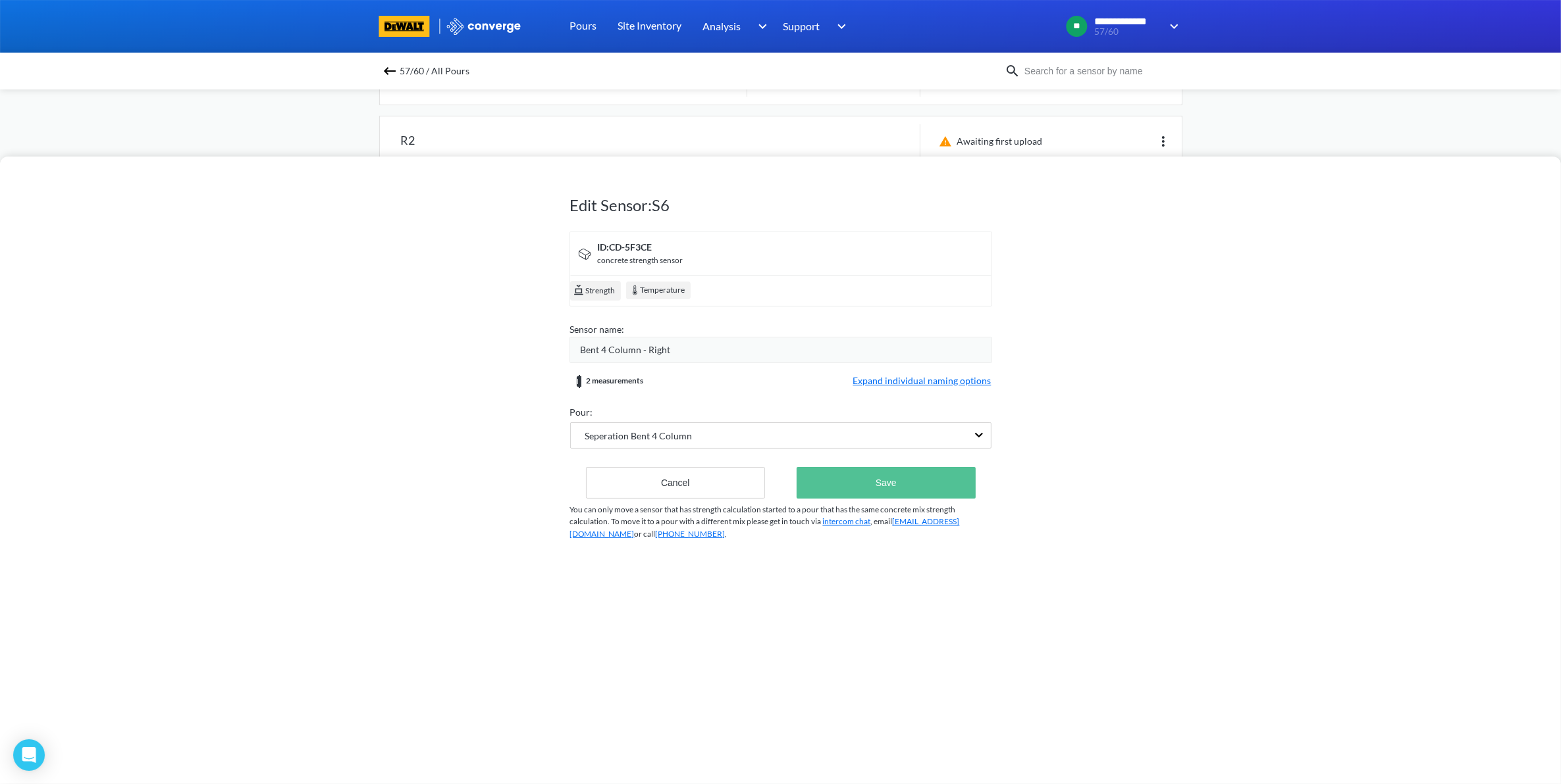
click at [886, 484] on button "Save" at bounding box center [885, 483] width 178 height 31
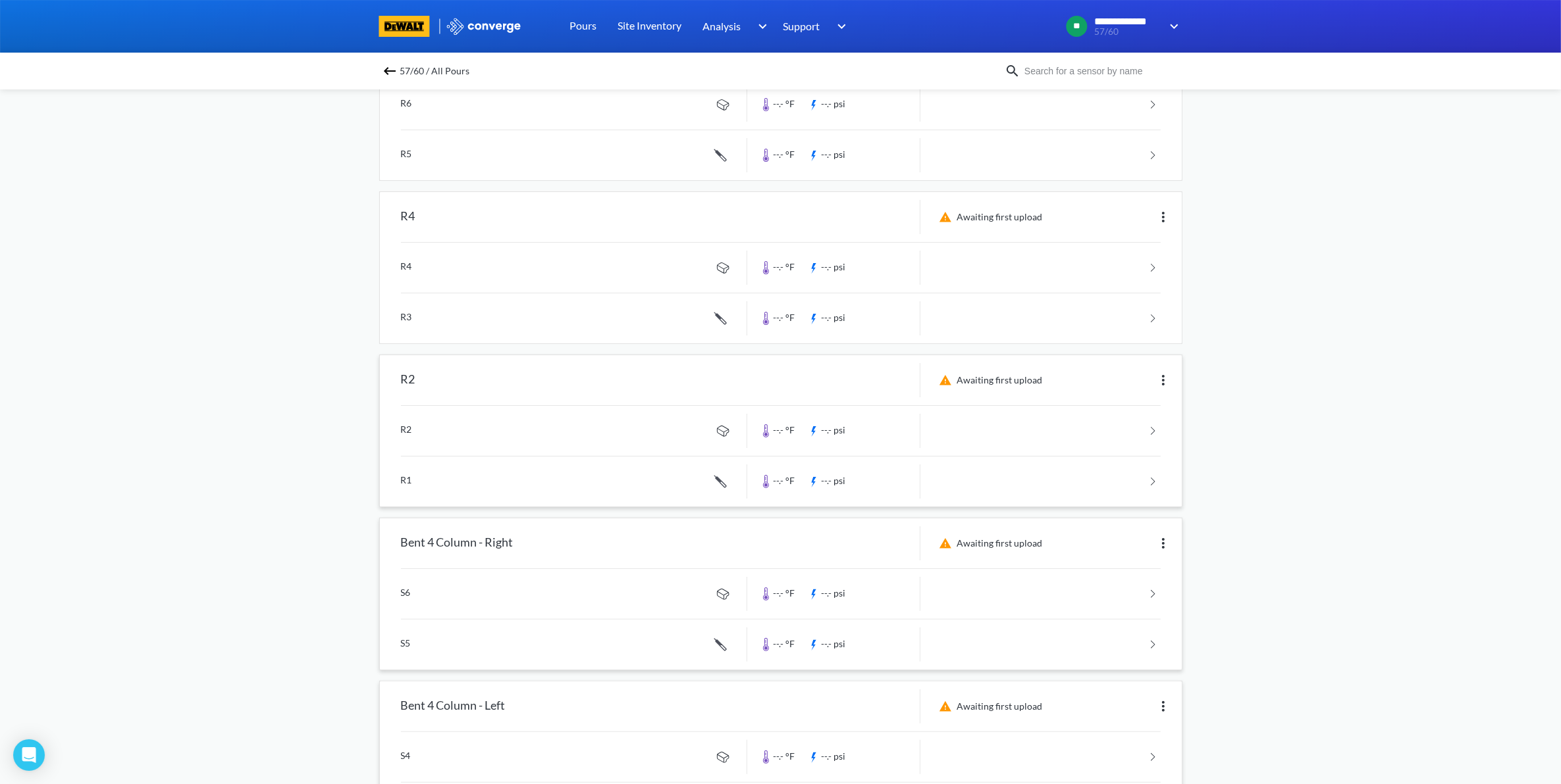
scroll to position [185, 0]
click at [1164, 381] on img at bounding box center [1163, 386] width 16 height 16
click at [1161, 378] on div "Edit" at bounding box center [1129, 385] width 84 height 25
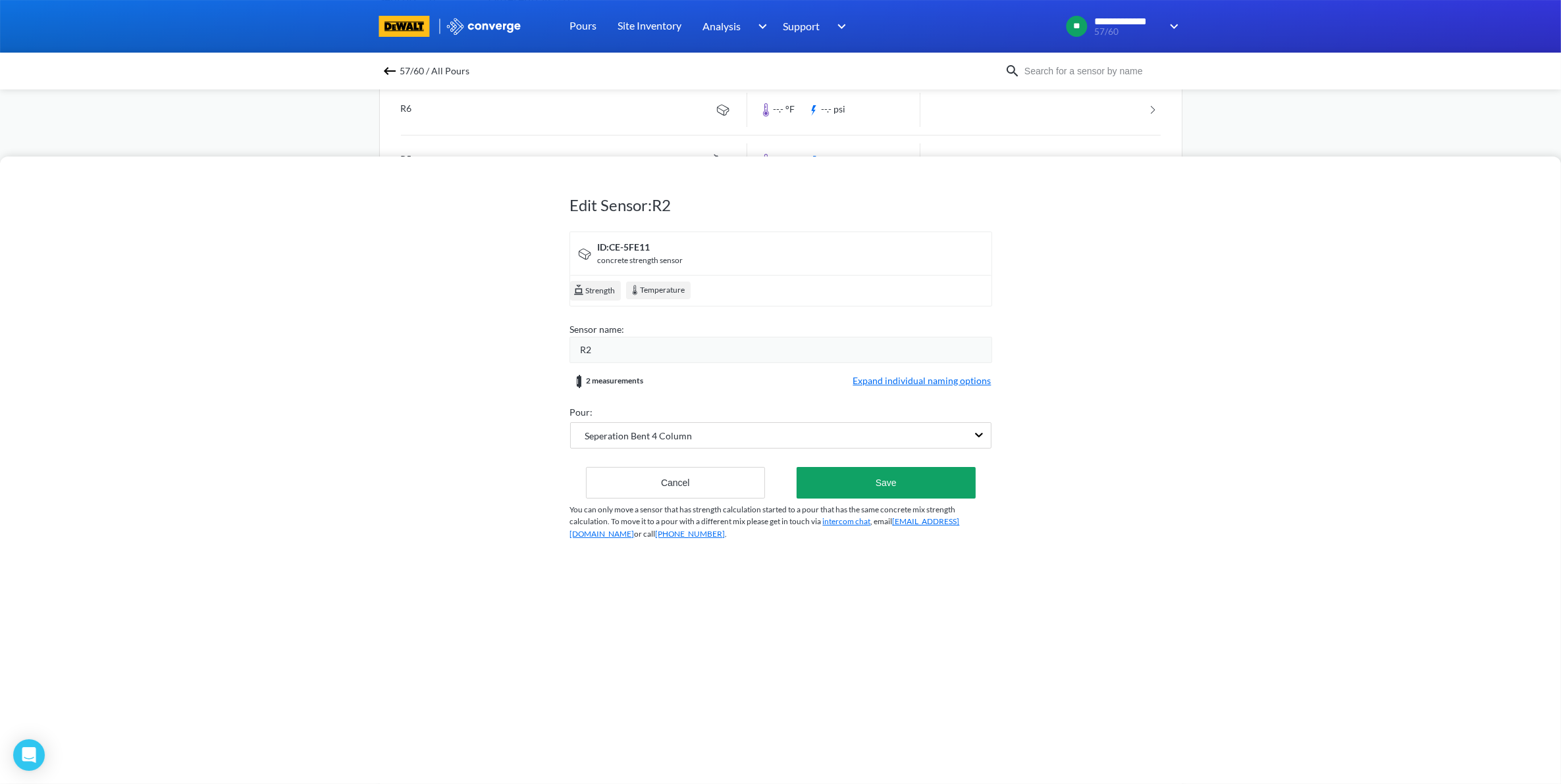
click at [656, 347] on div "R2" at bounding box center [786, 350] width 411 height 14
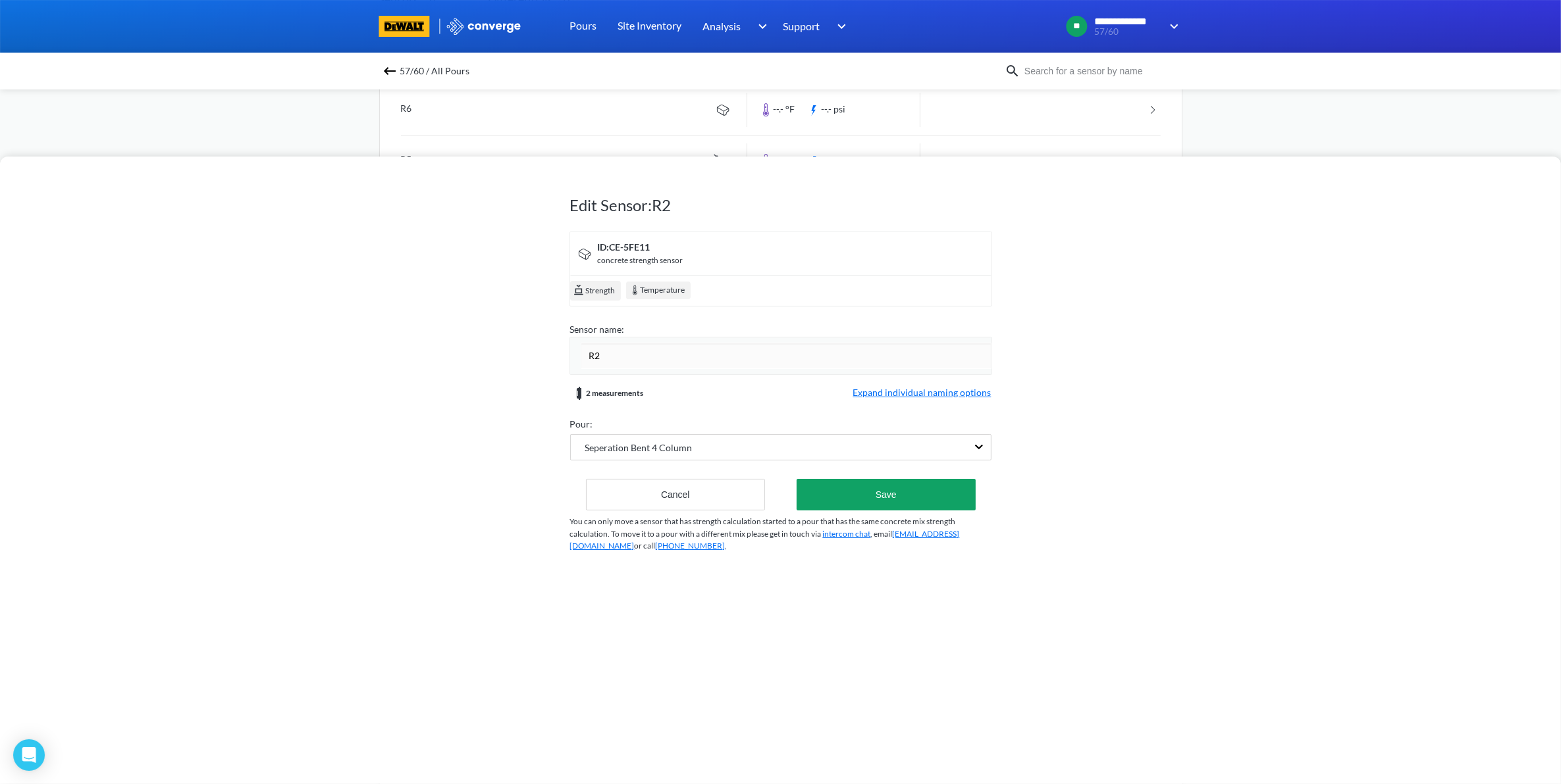
drag, startPoint x: 626, startPoint y: 348, endPoint x: 509, endPoint y: 373, distance: 119.6
click at [512, 366] on div "Edit Sensor: R2 ID: CE-5FE11 concrete strength sensor Strength Temperature Sens…" at bounding box center [780, 470] width 1561 height 627
type input "Bent 4 Column - Center - Redundant"
click at [893, 500] on div "Edit Sensor: R2 ID: CE-5FE11 concrete strength sensor Strength Temperature Sens…" at bounding box center [780, 370] width 422 height 421
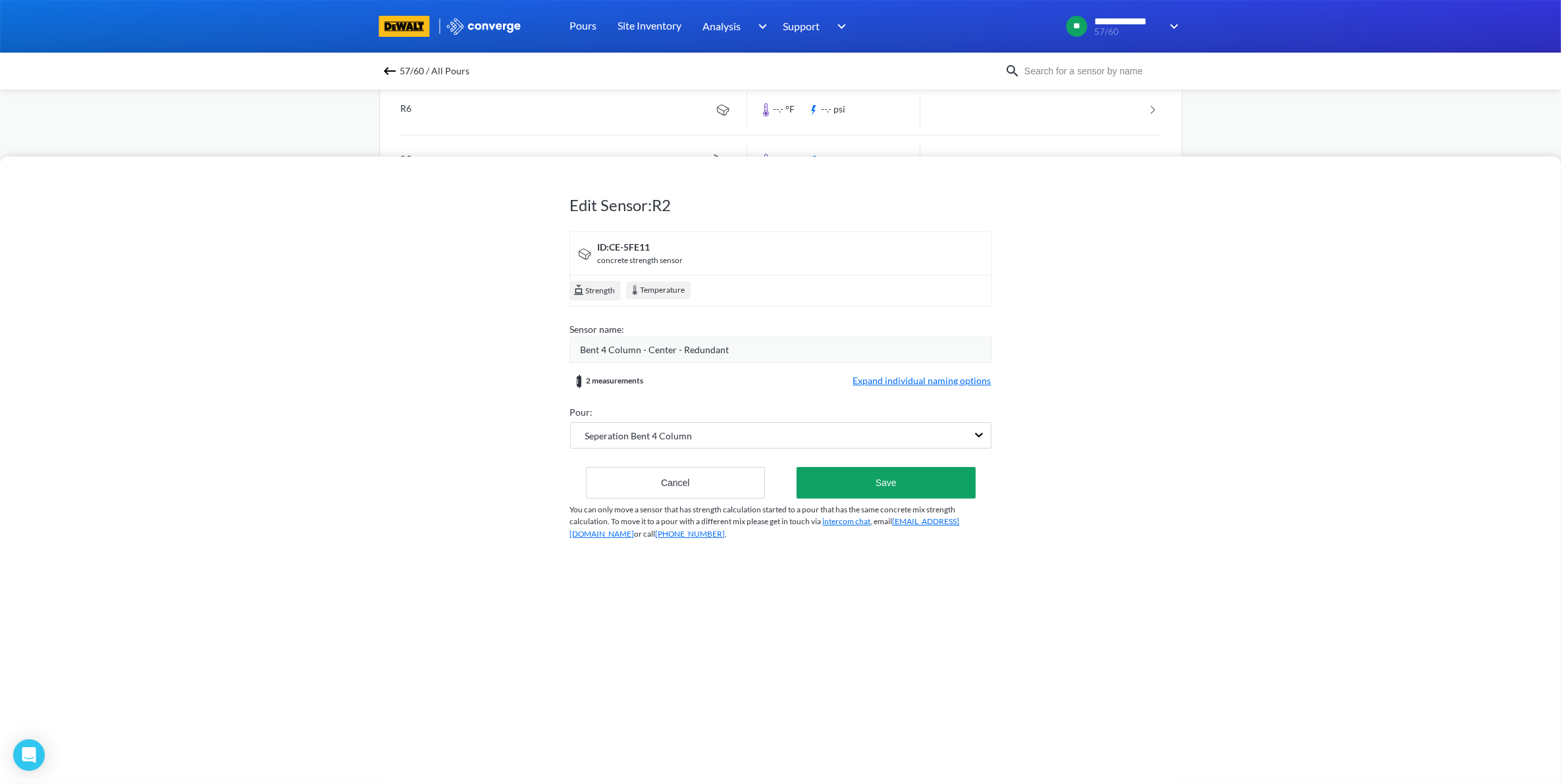
click at [752, 356] on div "Bent 4 Column - Center - Redundant" at bounding box center [786, 350] width 411 height 14
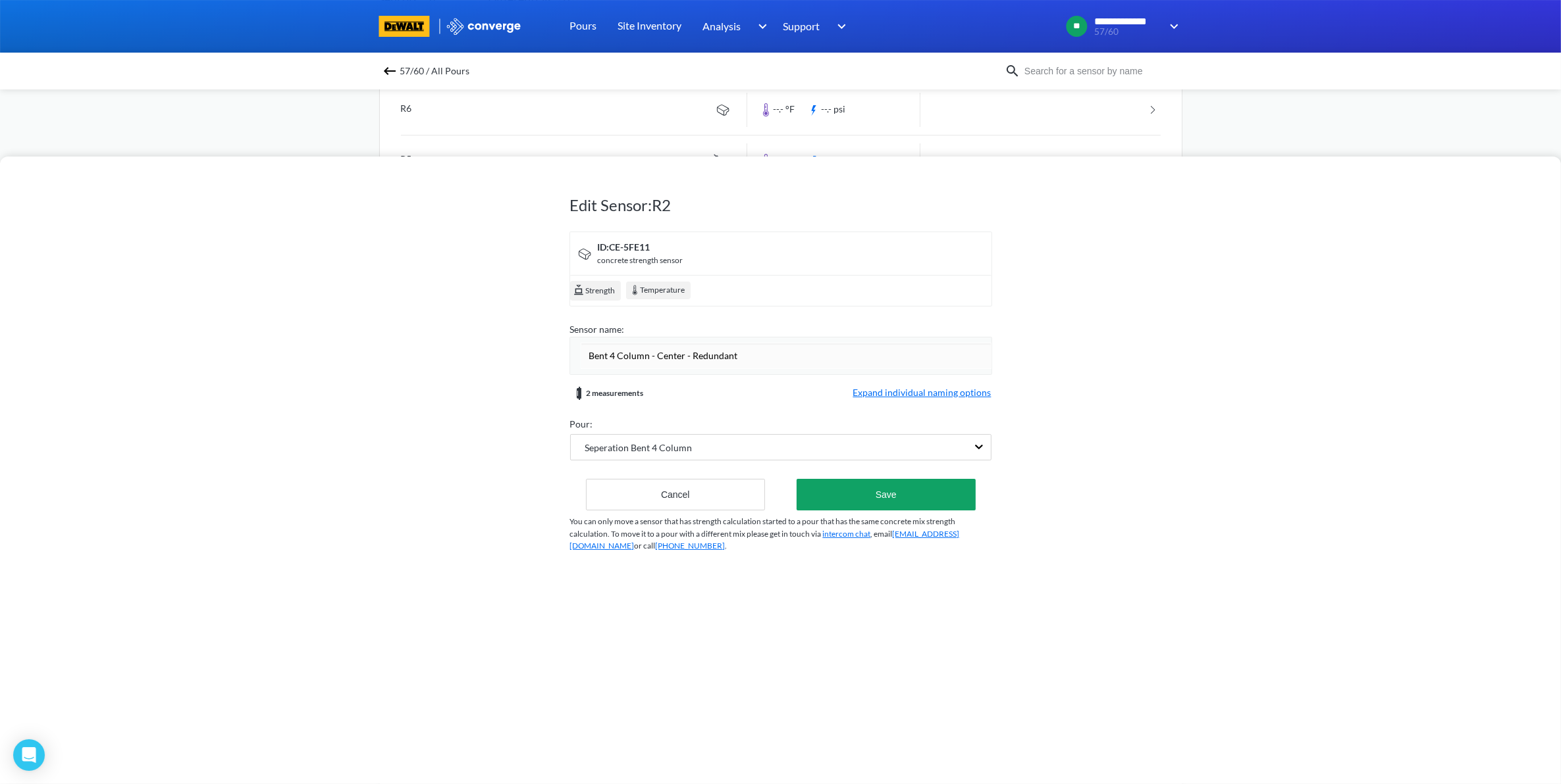
drag, startPoint x: 751, startPoint y: 356, endPoint x: 324, endPoint y: 373, distance: 427.3
click at [324, 373] on div "Edit Sensor: R2 ID: CE-5FE11 concrete strength sensor Strength Temperature Sens…" at bounding box center [780, 470] width 1561 height 627
click at [881, 495] on button "Save" at bounding box center [885, 495] width 178 height 31
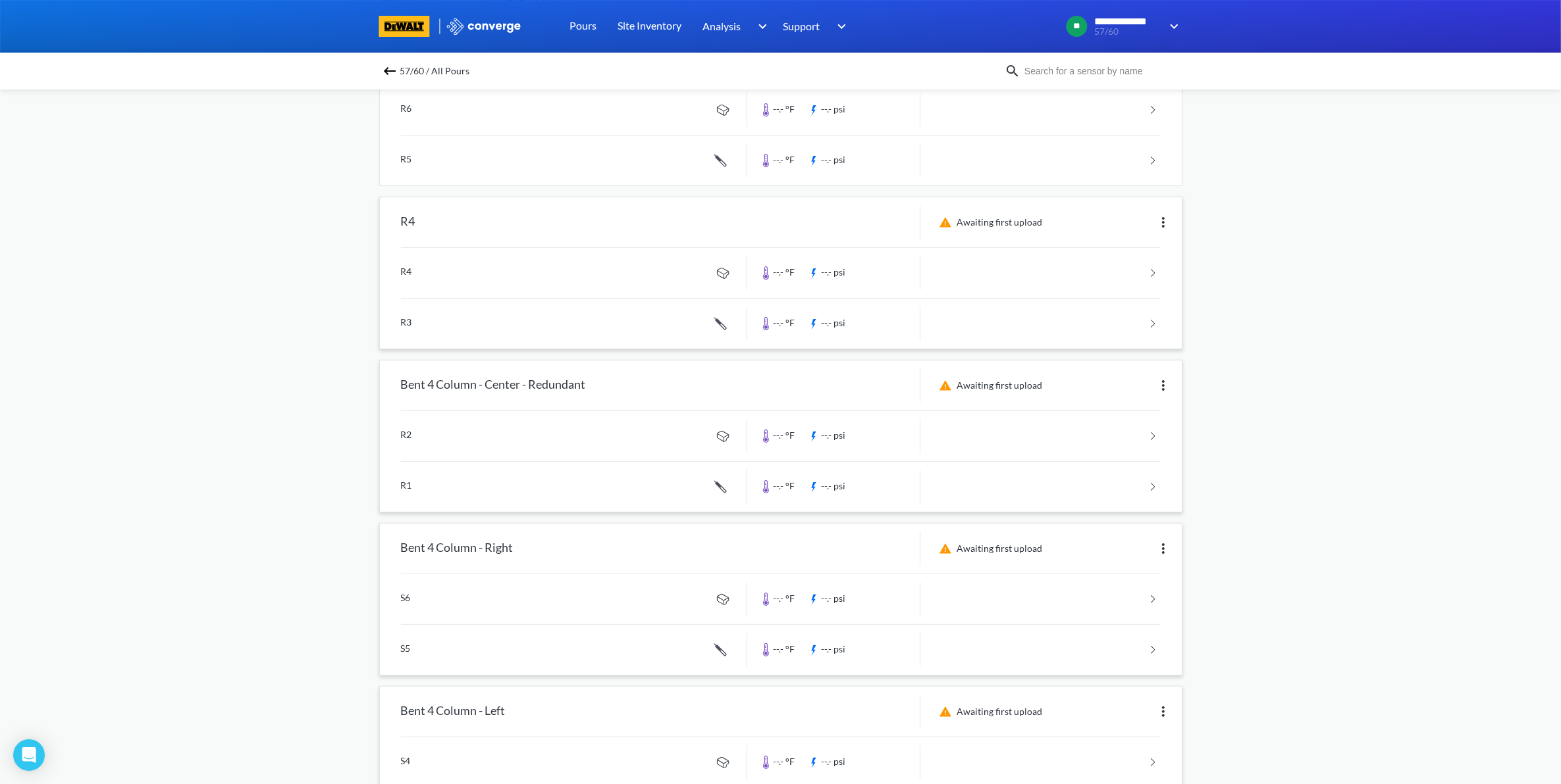
click at [1172, 225] on div "Awaiting first upload" at bounding box center [1051, 222] width 261 height 34
click at [1163, 225] on img at bounding box center [1163, 222] width 16 height 16
click at [1126, 229] on div "Edit" at bounding box center [1129, 222] width 84 height 25
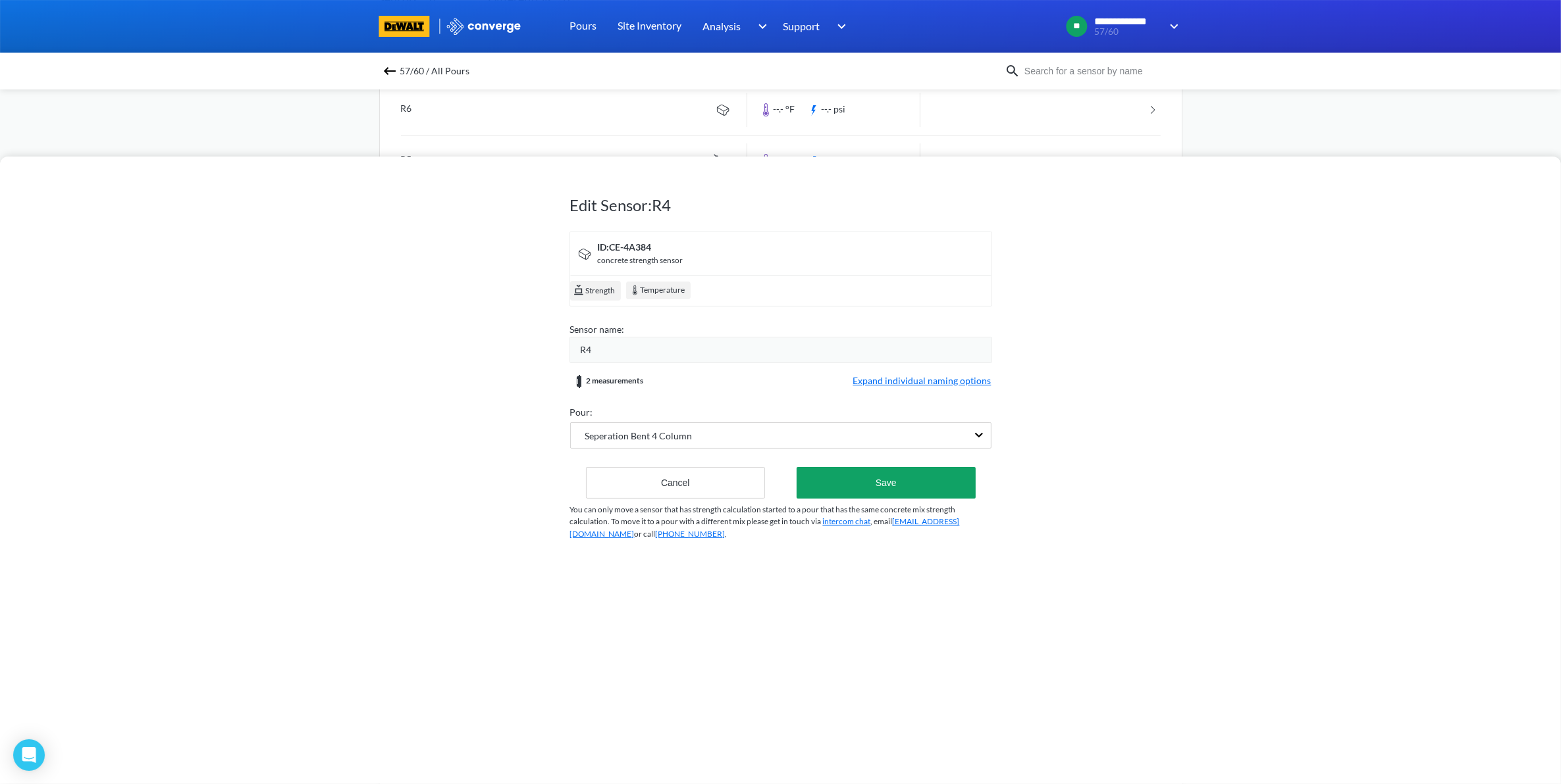
drag, startPoint x: 624, startPoint y: 359, endPoint x: 623, endPoint y: 349, distance: 10.0
click at [623, 357] on div "R4" at bounding box center [781, 350] width 422 height 26
click at [623, 348] on div "R4" at bounding box center [786, 350] width 411 height 14
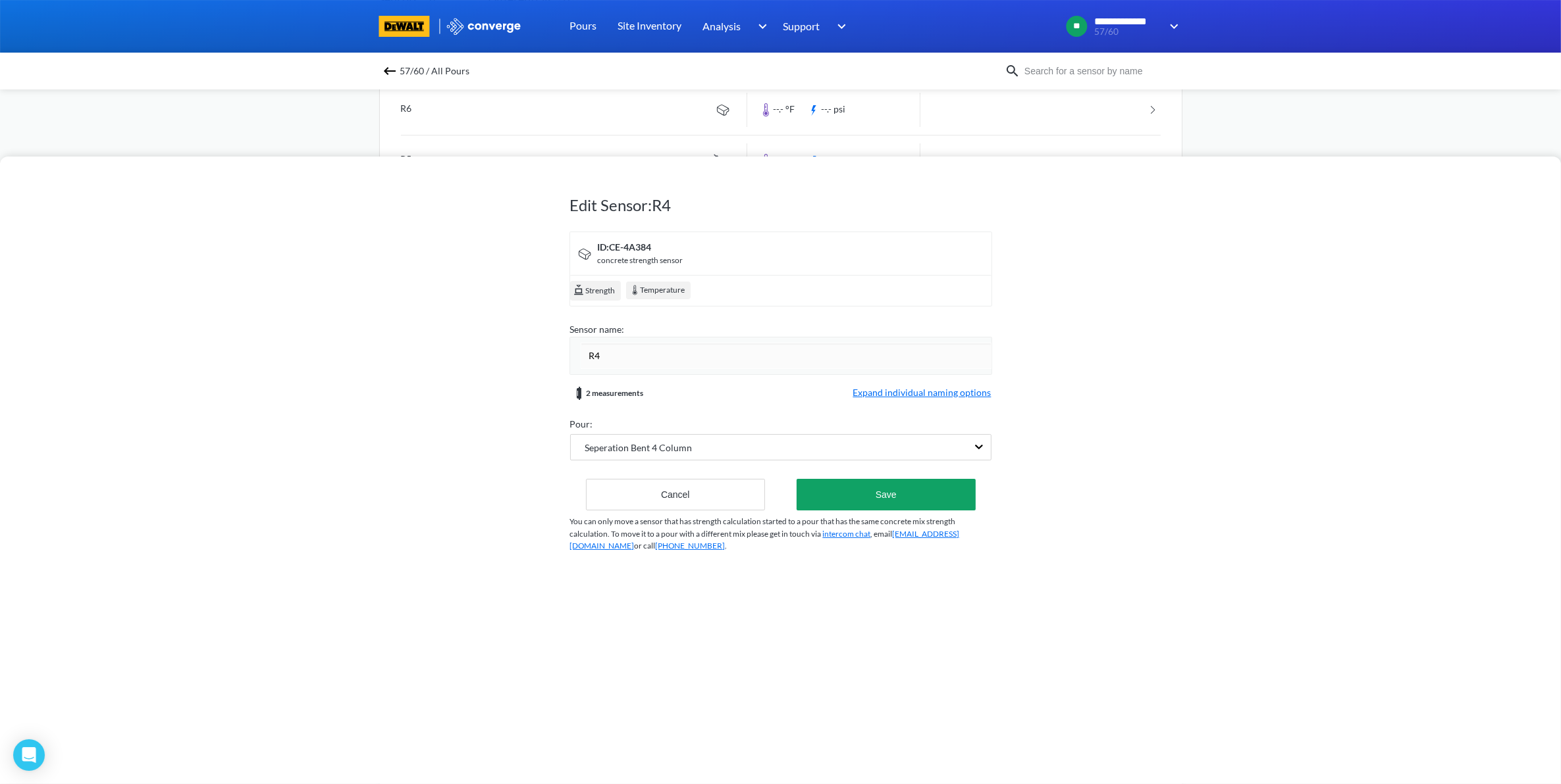
drag, startPoint x: 623, startPoint y: 346, endPoint x: 492, endPoint y: 356, distance: 131.4
click at [492, 364] on div "Edit Sensor: R4 ID: CE-4A384 concrete strength sensor Strength Temperature Sens…" at bounding box center [780, 470] width 1561 height 627
click at [685, 354] on input "Bent 4 Column - Center - Redundant" at bounding box center [786, 356] width 411 height 26
type input "Bent 4 Column - Left - Redundant"
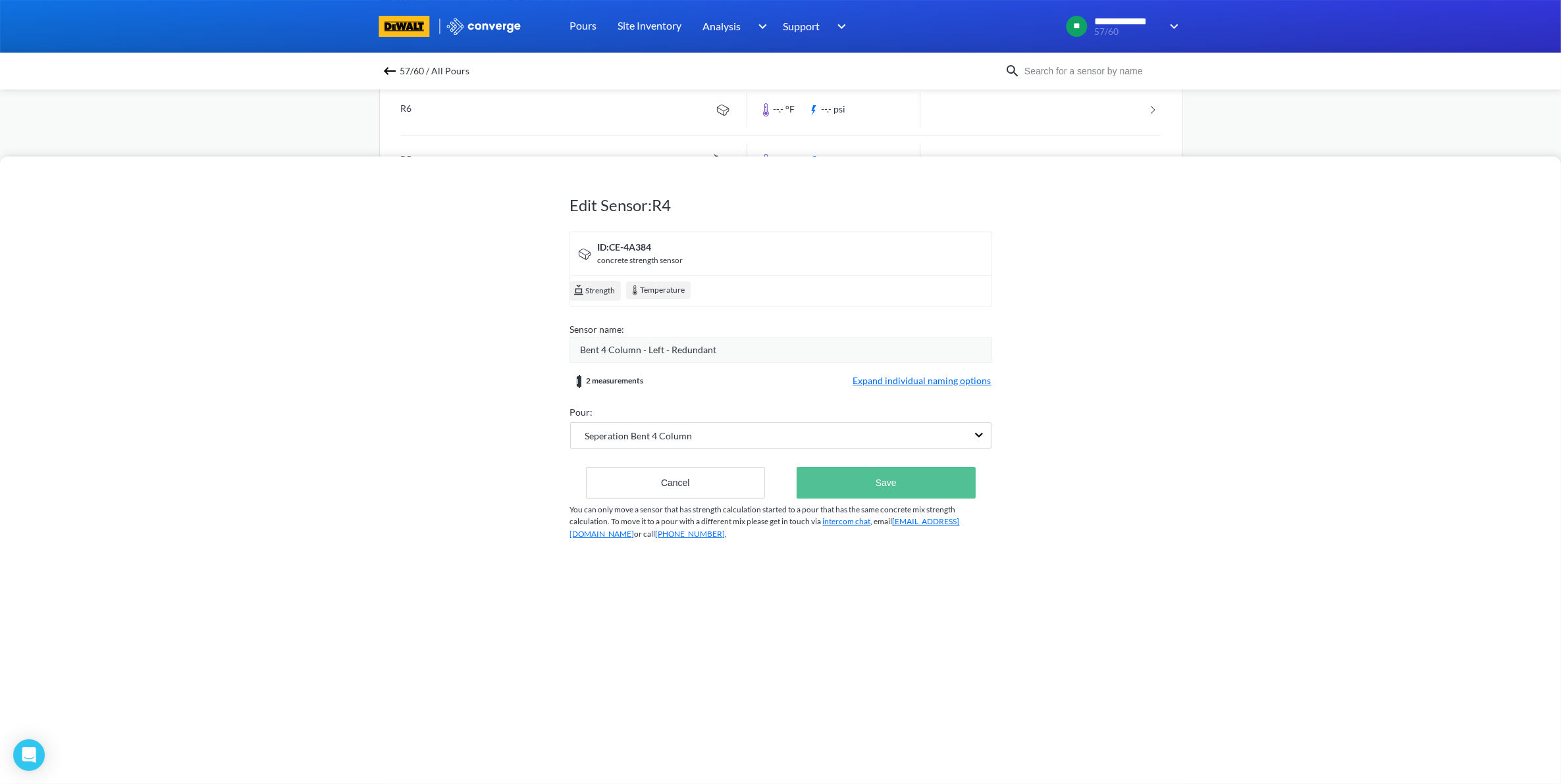
drag, startPoint x: 890, startPoint y: 471, endPoint x: 897, endPoint y: 465, distance: 9.2
click at [890, 471] on button "Save" at bounding box center [885, 483] width 178 height 31
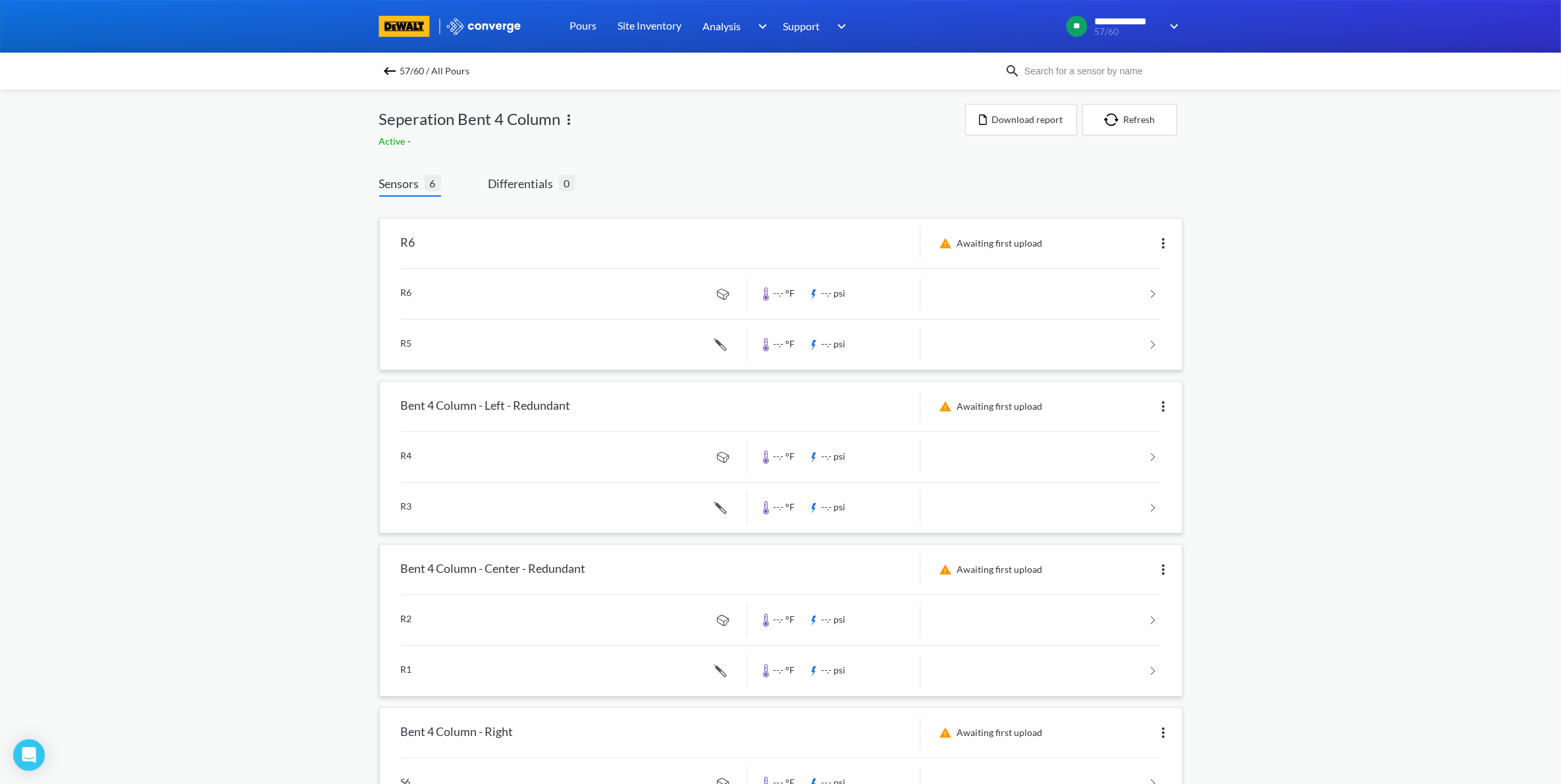
scroll to position [0, 0]
click at [1155, 238] on img at bounding box center [1163, 245] width 16 height 16
click at [1155, 241] on div "Edit" at bounding box center [1129, 245] width 84 height 25
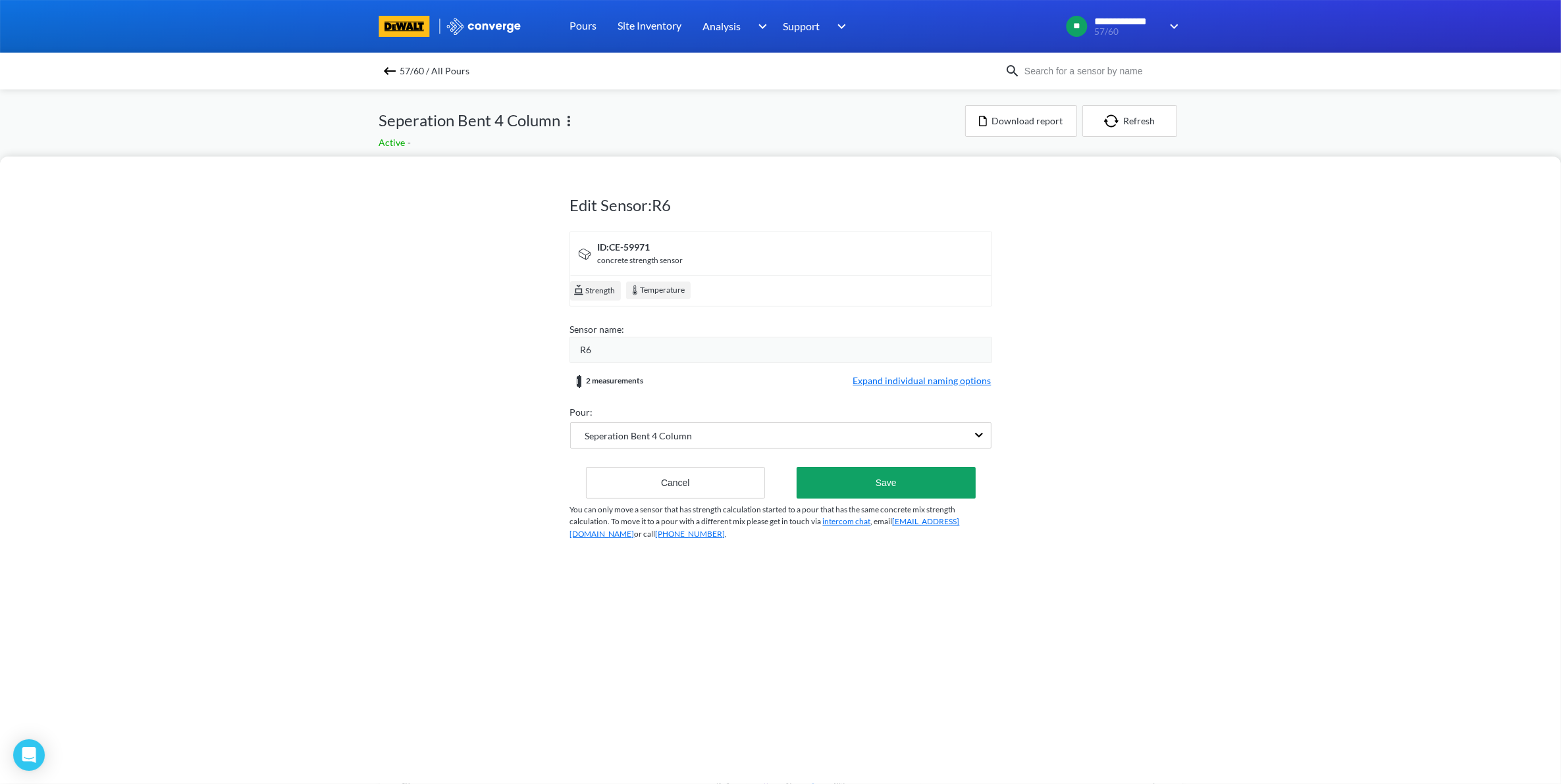
click at [606, 353] on div "R6" at bounding box center [786, 350] width 411 height 14
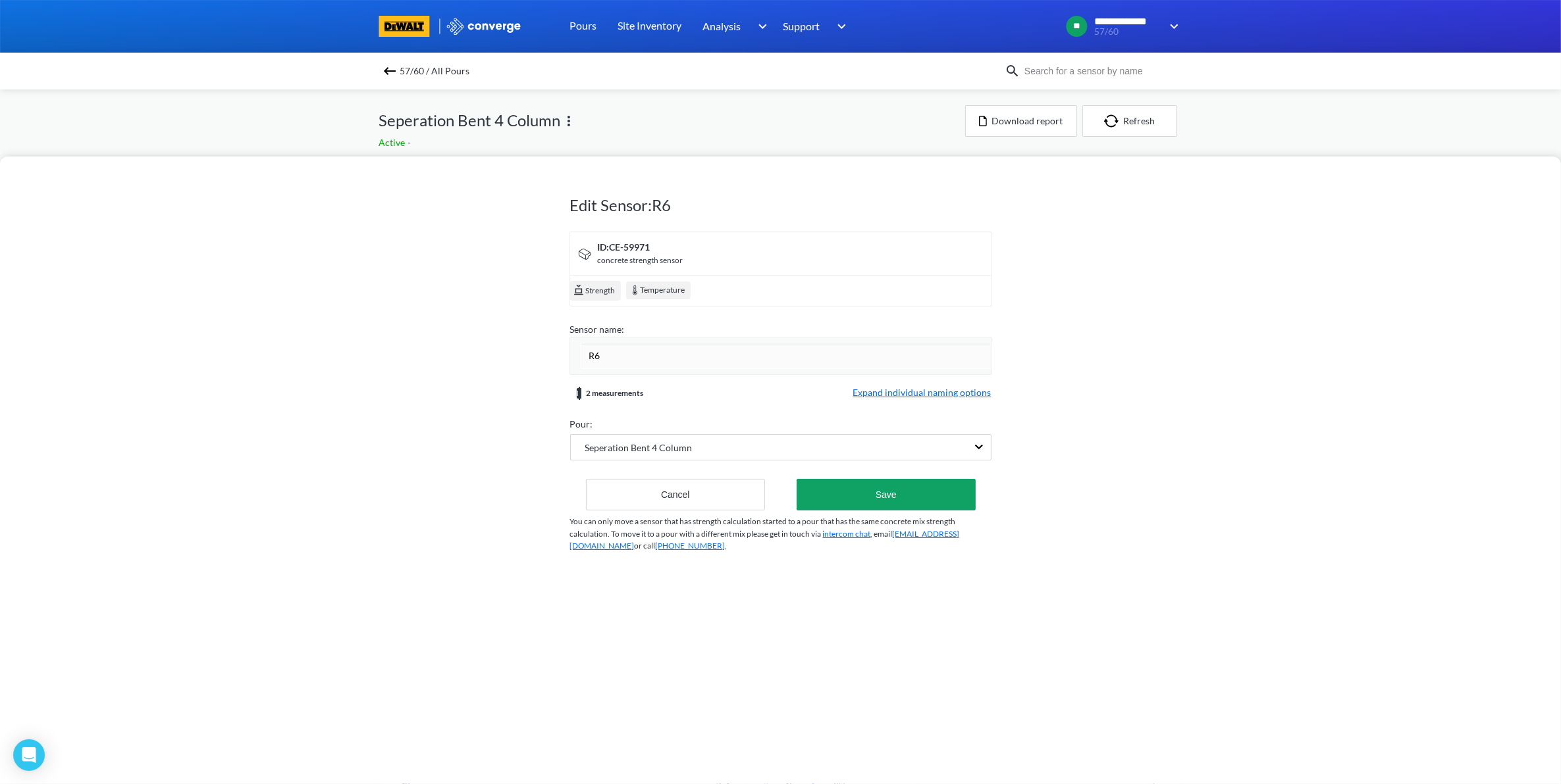
drag, startPoint x: 616, startPoint y: 348, endPoint x: 535, endPoint y: 357, distance: 81.5
click at [535, 357] on div "Edit Sensor: R6 ID: CE-59971 concrete strength sensor Strength Temperature Sens…" at bounding box center [780, 470] width 1561 height 627
click at [679, 361] on input "Bent 4 Column - Center - Redundant" at bounding box center [786, 356] width 411 height 26
click at [678, 359] on input "Bent 4 Column - Center - Redundant" at bounding box center [786, 356] width 411 height 26
type input "Bent 4 Column - Right - Redundant"
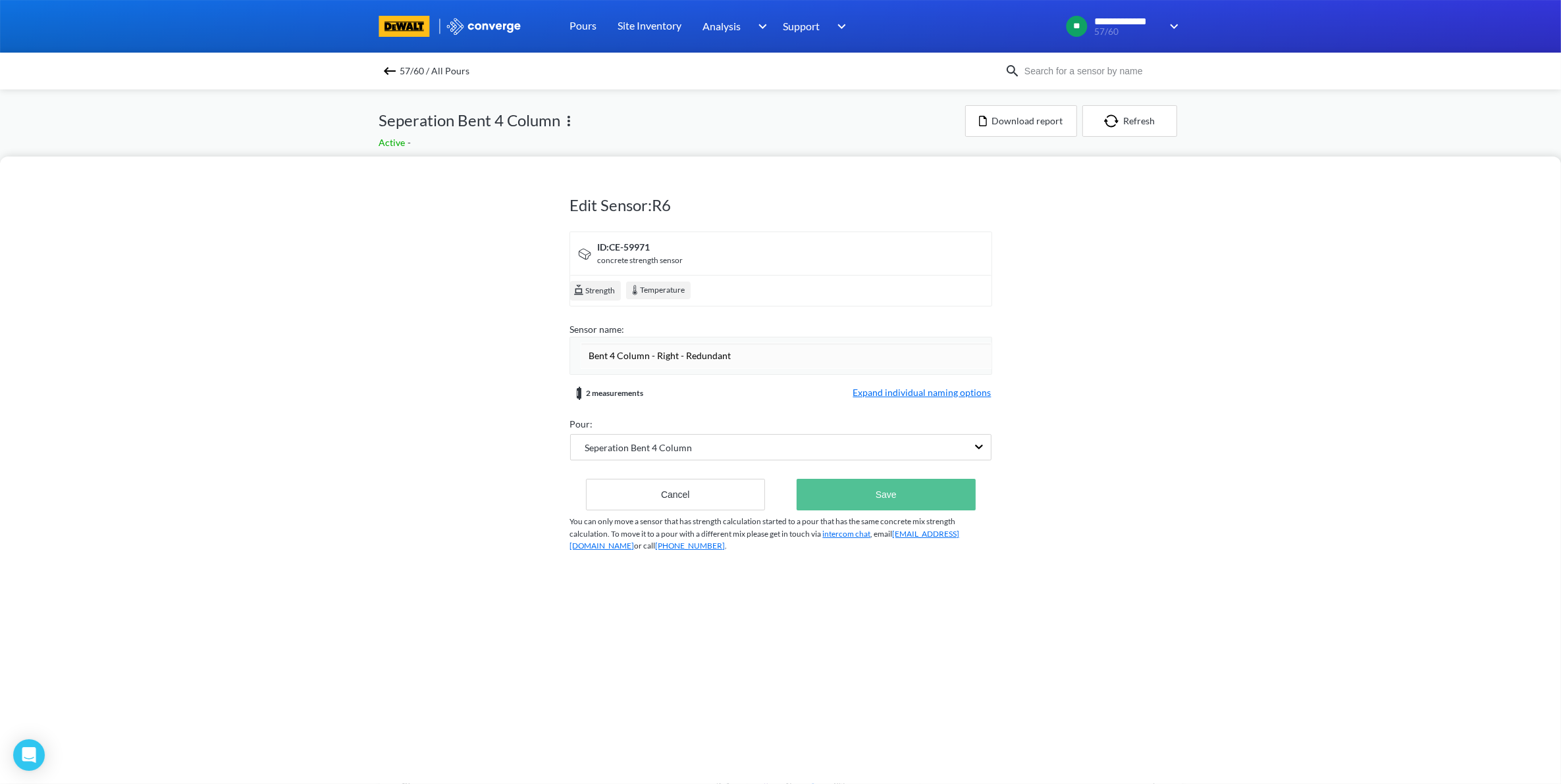
click at [907, 497] on button "Save" at bounding box center [885, 495] width 178 height 31
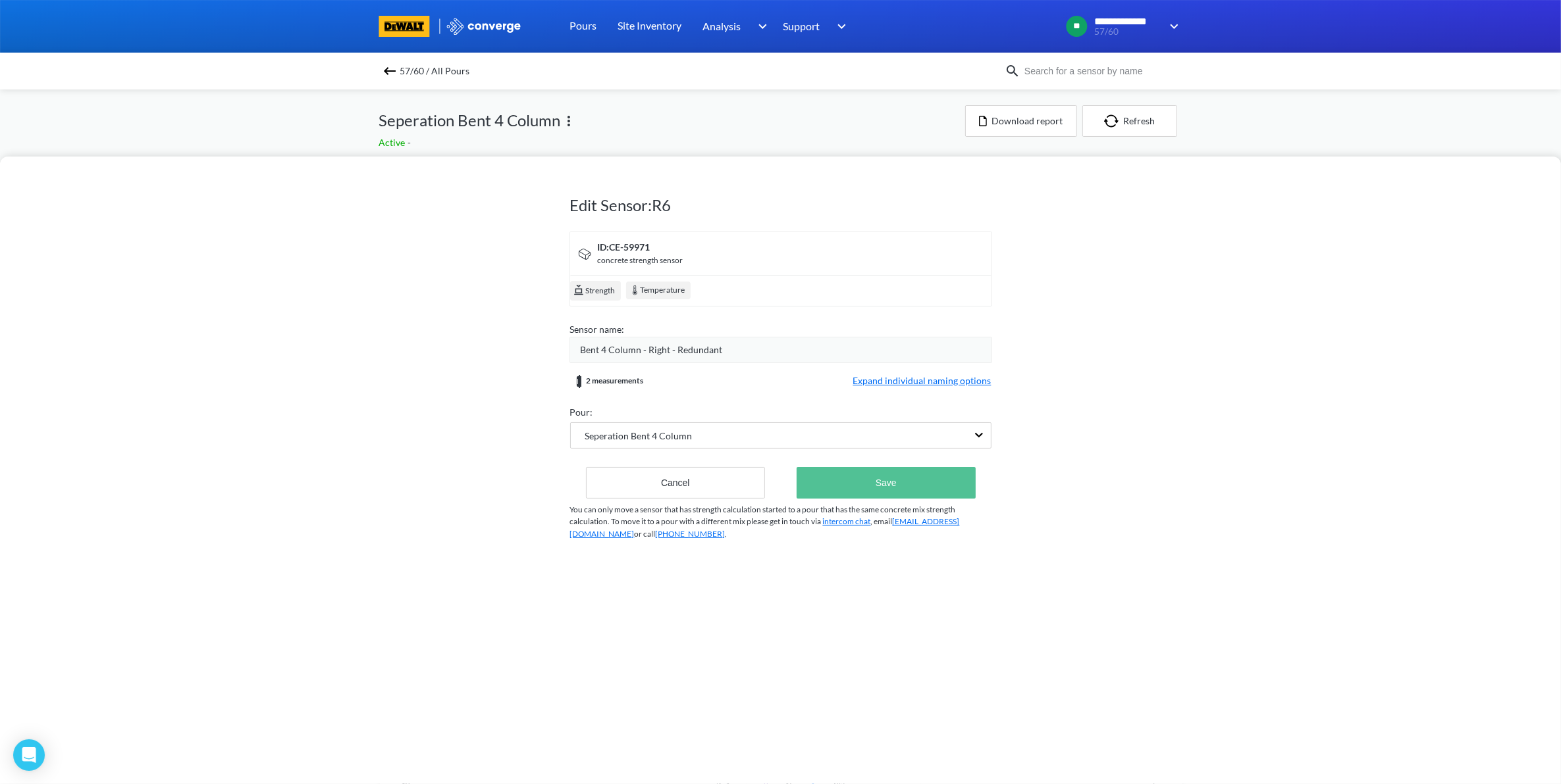
click at [913, 489] on button "Save" at bounding box center [885, 483] width 178 height 31
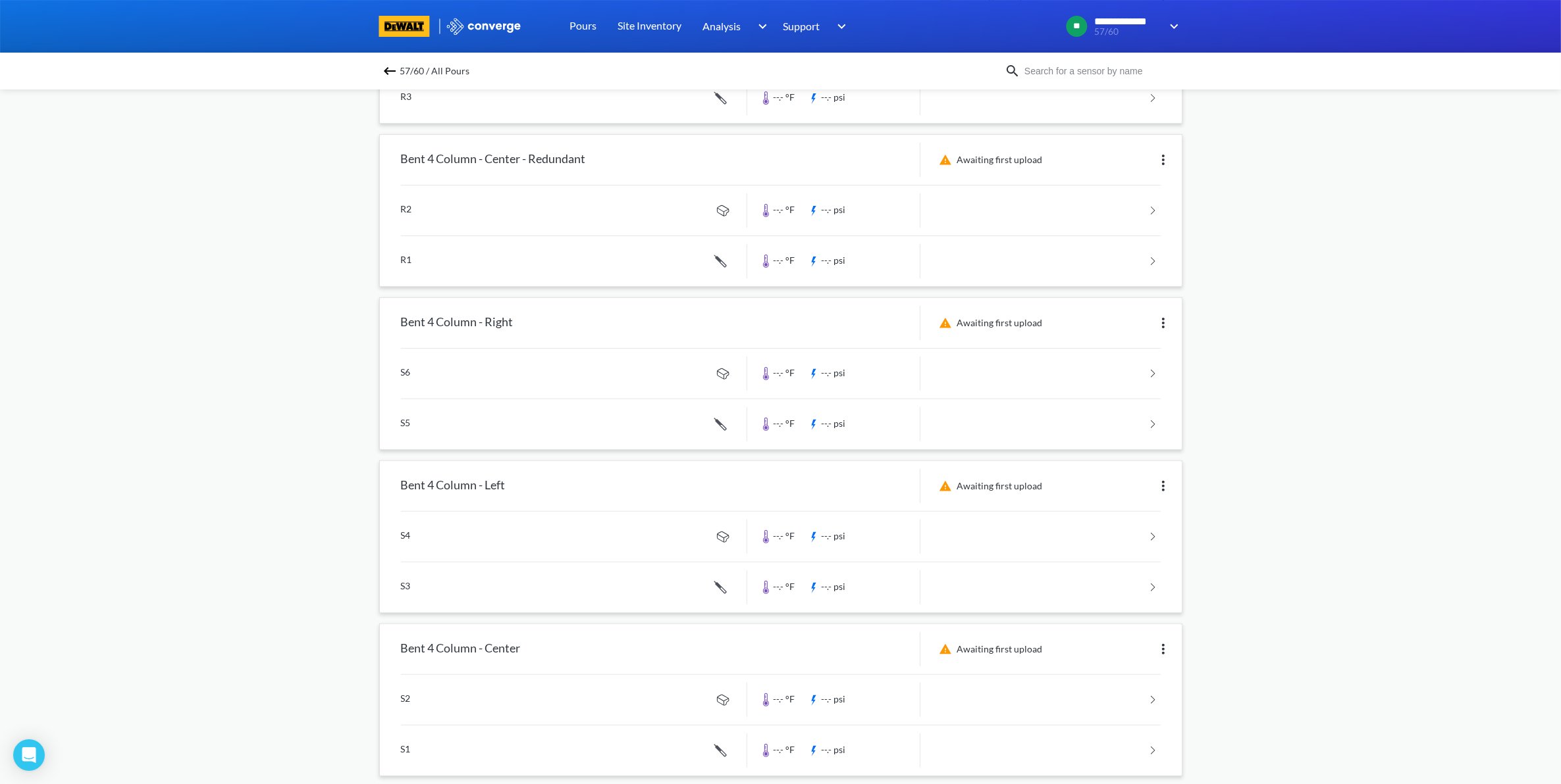
scroll to position [432, 0]
